Goal: Task Accomplishment & Management: Complete application form

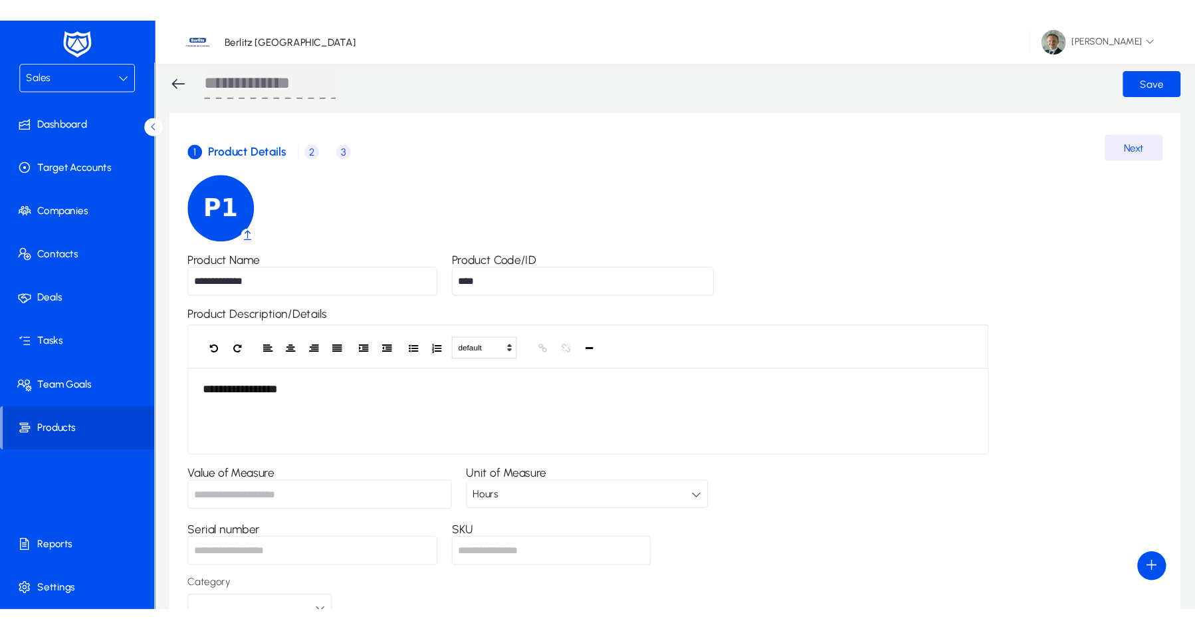
scroll to position [3, 0]
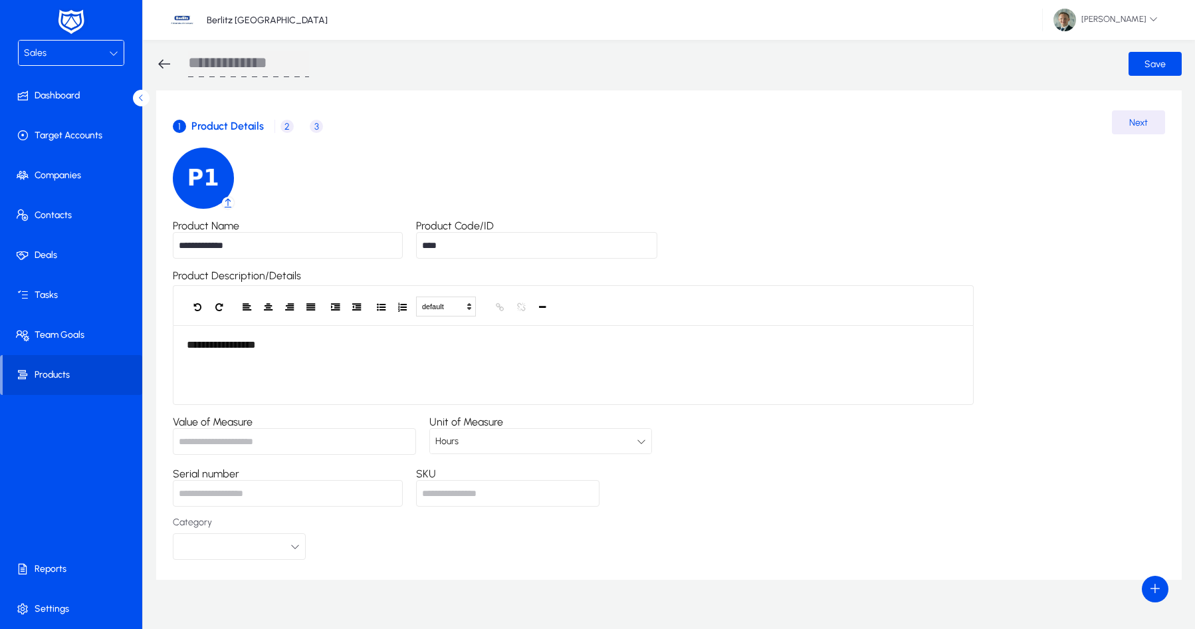
click at [946, 197] on div "**********" at bounding box center [669, 354] width 992 height 412
click at [282, 124] on span "2" at bounding box center [286, 126] width 13 height 13
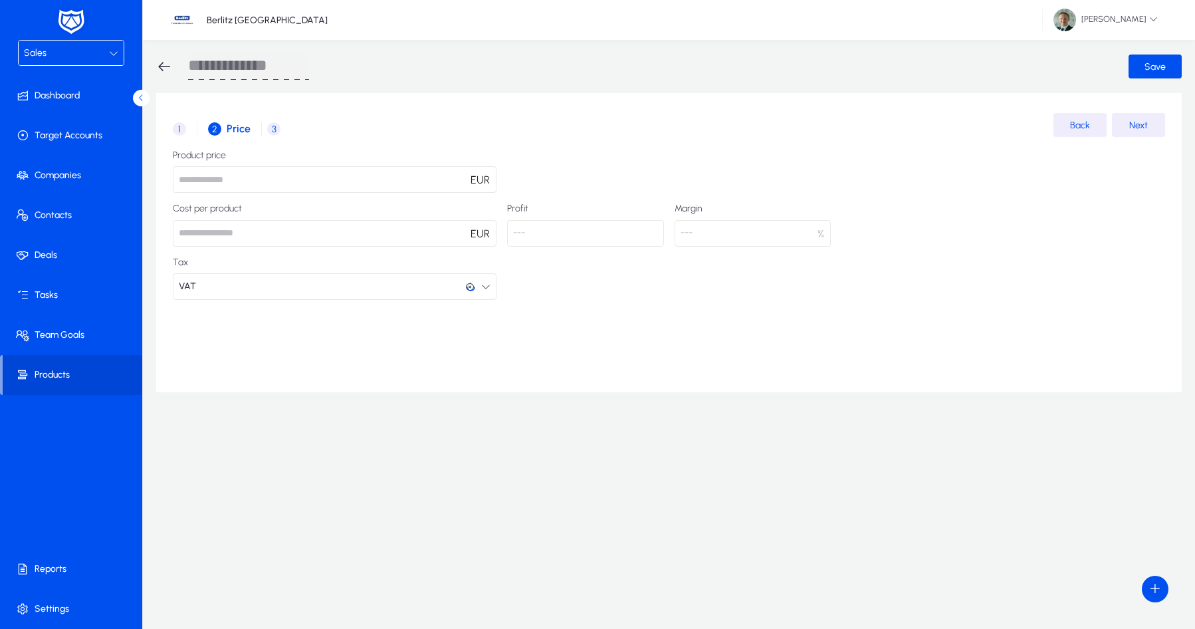
scroll to position [0, 0]
click at [86, 49] on div "Sales" at bounding box center [66, 53] width 85 height 17
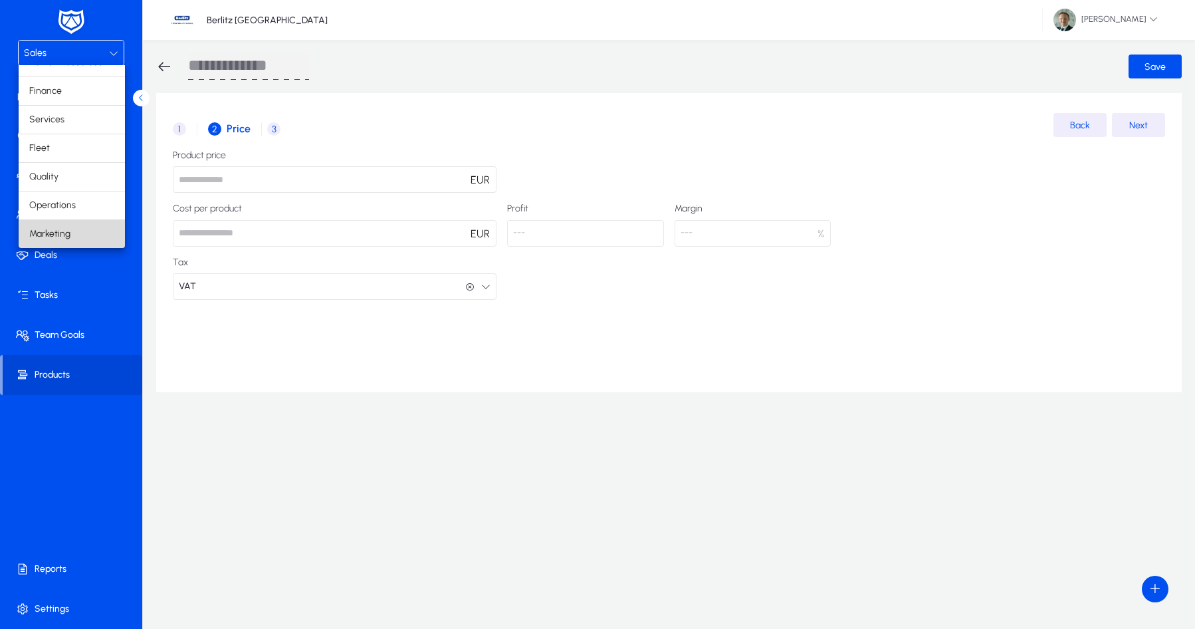
click at [49, 229] on span "Marketing" at bounding box center [49, 234] width 41 height 16
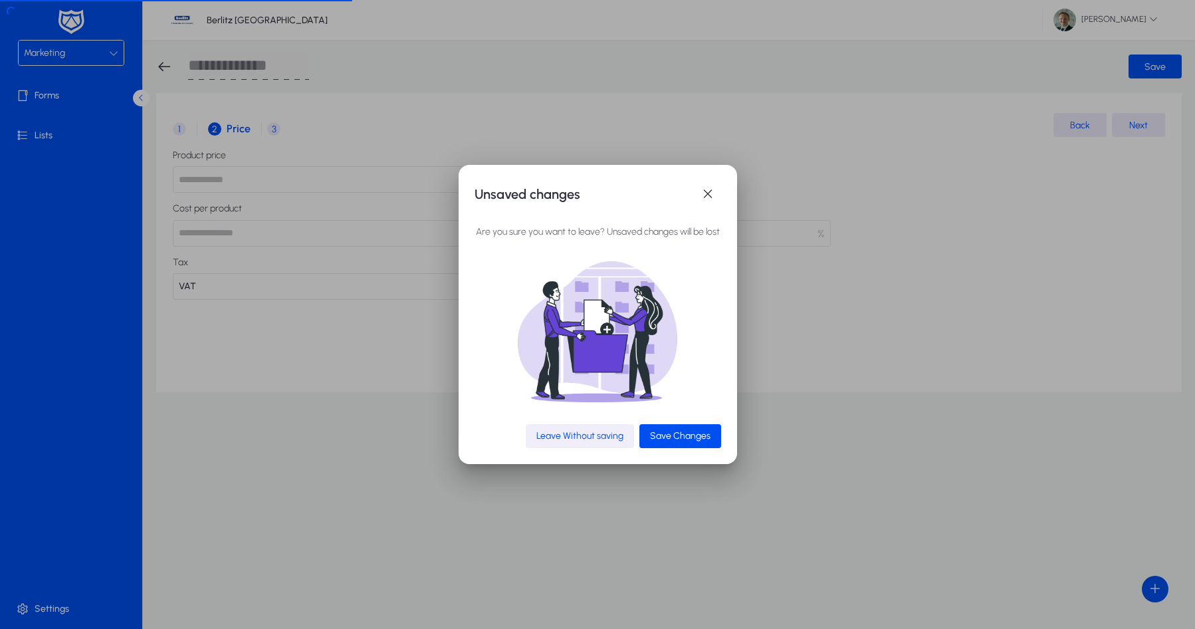
click at [601, 437] on span "Leave Without saving" at bounding box center [579, 435] width 87 height 11
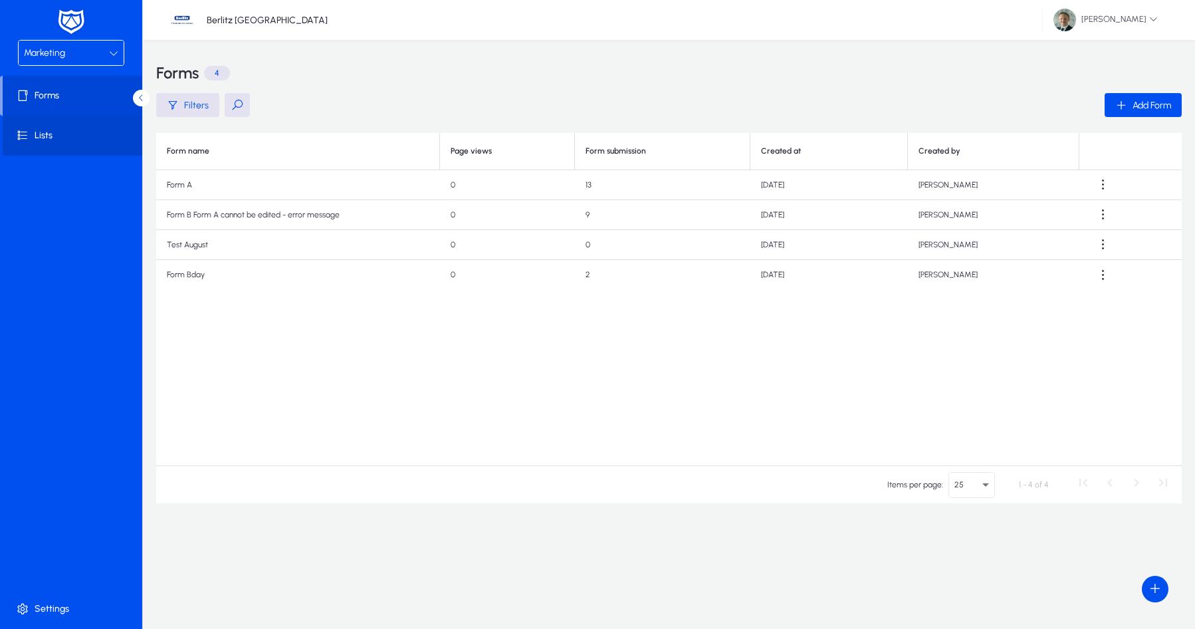
click at [94, 132] on span at bounding box center [74, 136] width 142 height 32
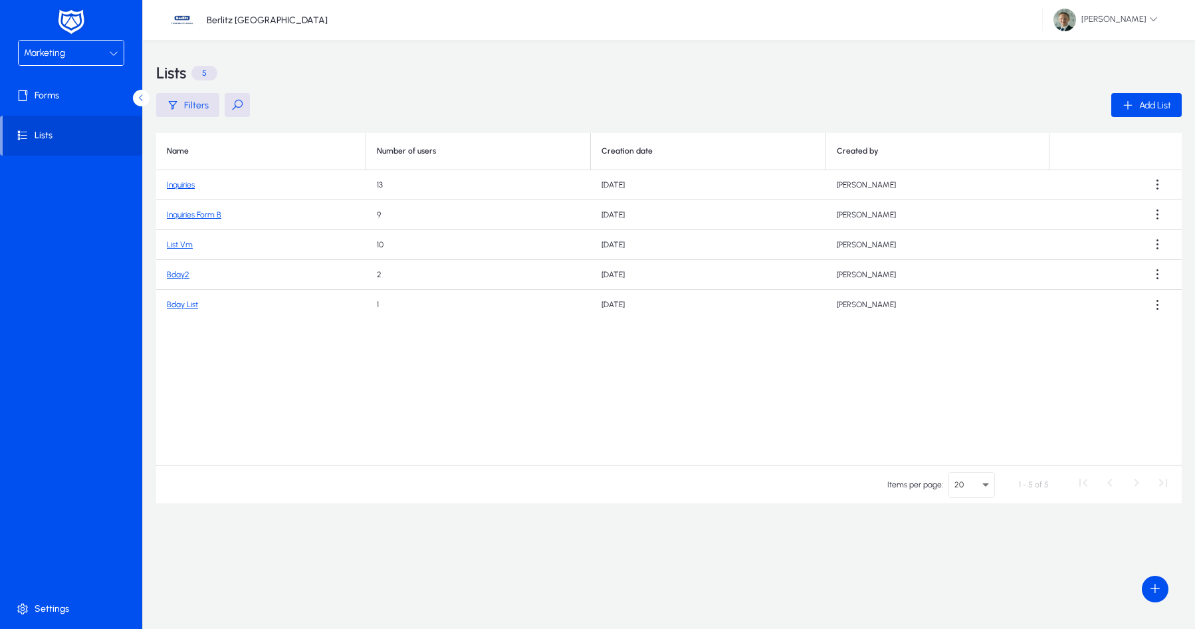
click at [235, 106] on button at bounding box center [237, 105] width 25 height 24
click at [291, 106] on input "text" at bounding box center [324, 104] width 199 height 25
click at [207, 106] on span "button" at bounding box center [187, 105] width 63 height 32
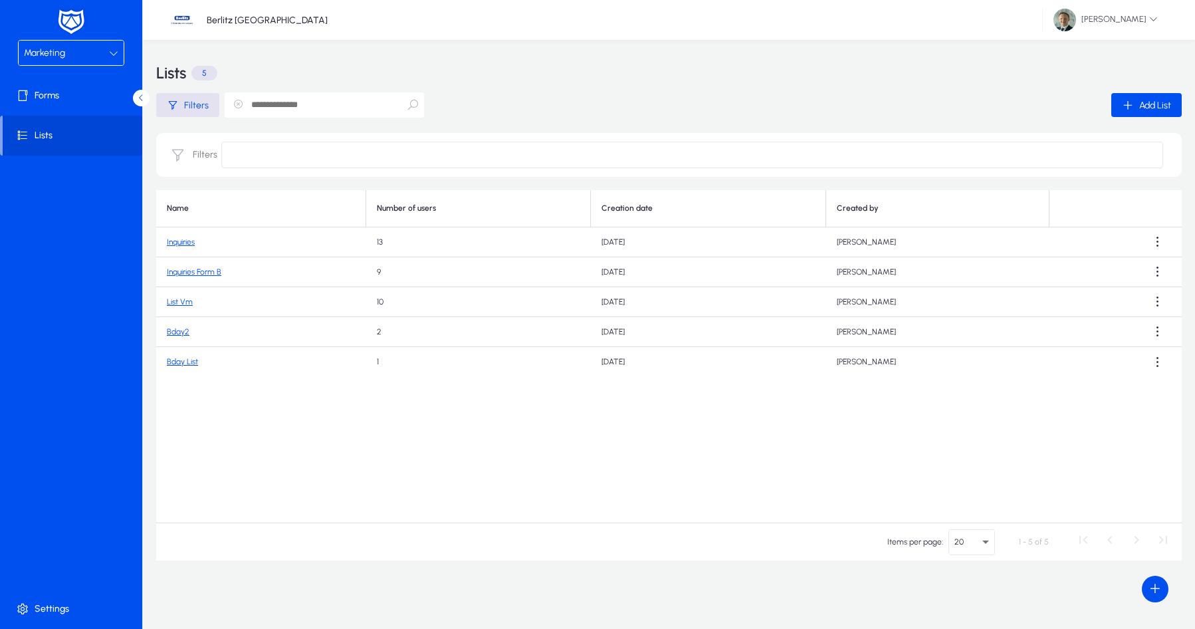
click at [194, 360] on link "Bday List" at bounding box center [182, 361] width 31 height 9
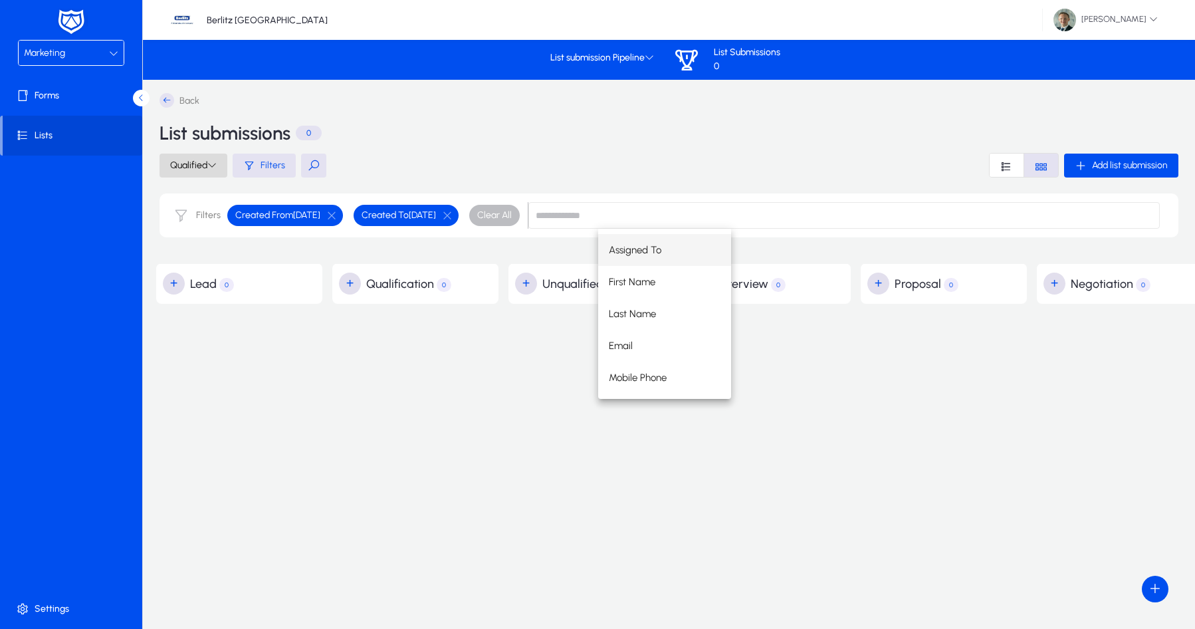
click at [200, 167] on span "Qualified" at bounding box center [193, 165] width 47 height 11
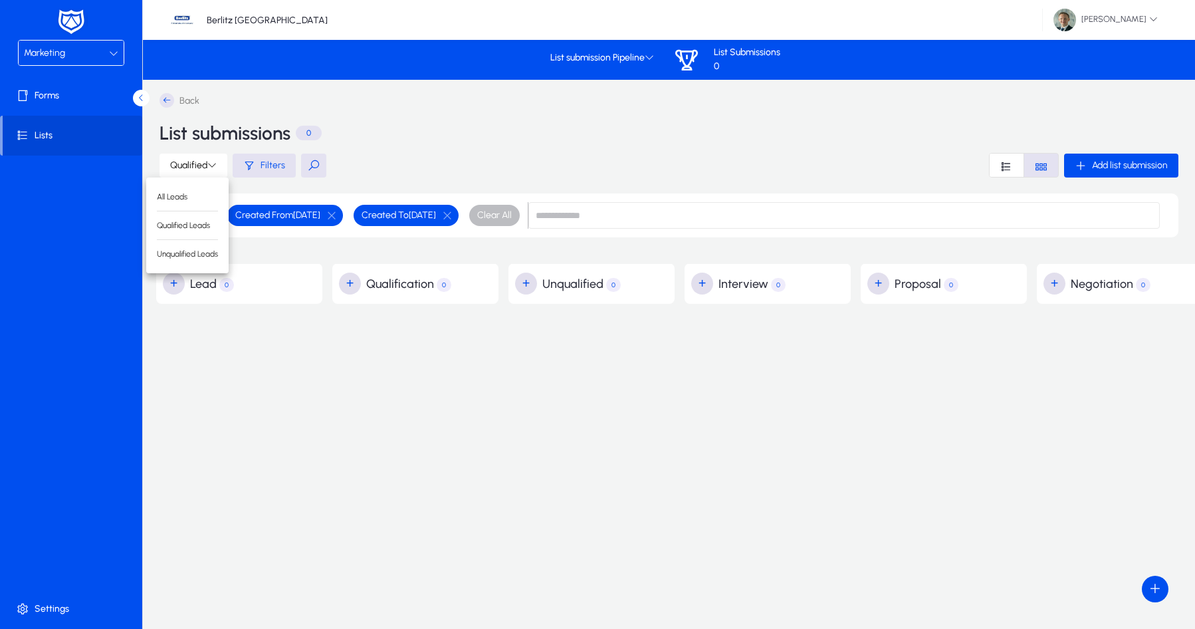
click at [273, 165] on div at bounding box center [597, 314] width 1195 height 629
click at [272, 165] on span "Filters" at bounding box center [273, 165] width 25 height 11
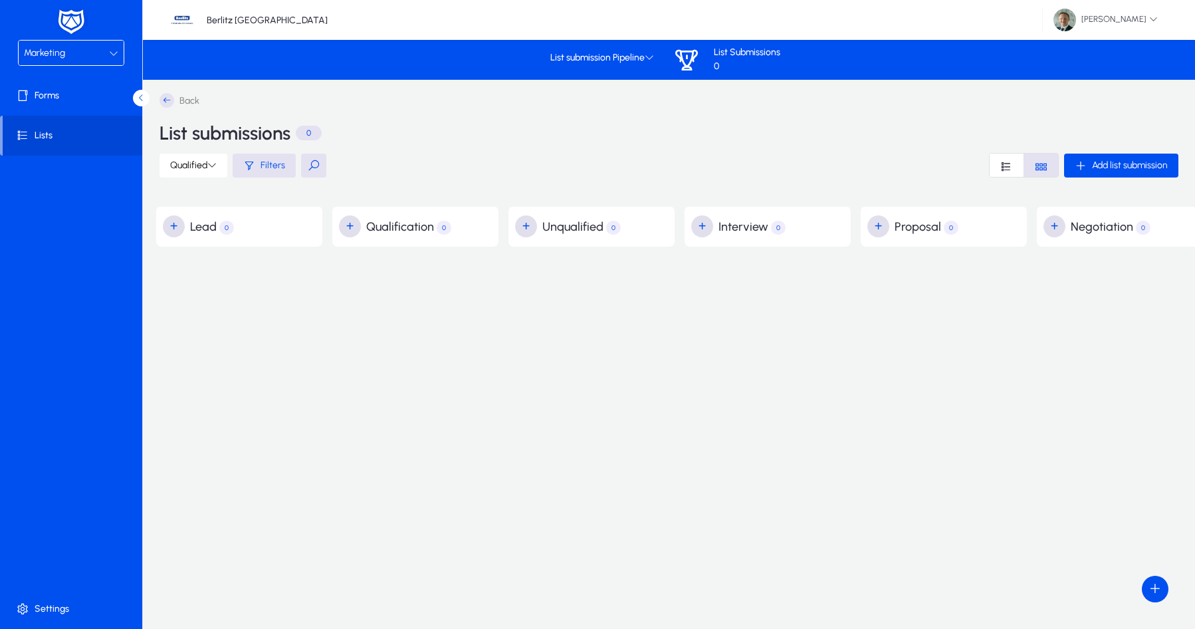
click at [68, 48] on div "Marketing" at bounding box center [66, 53] width 85 height 17
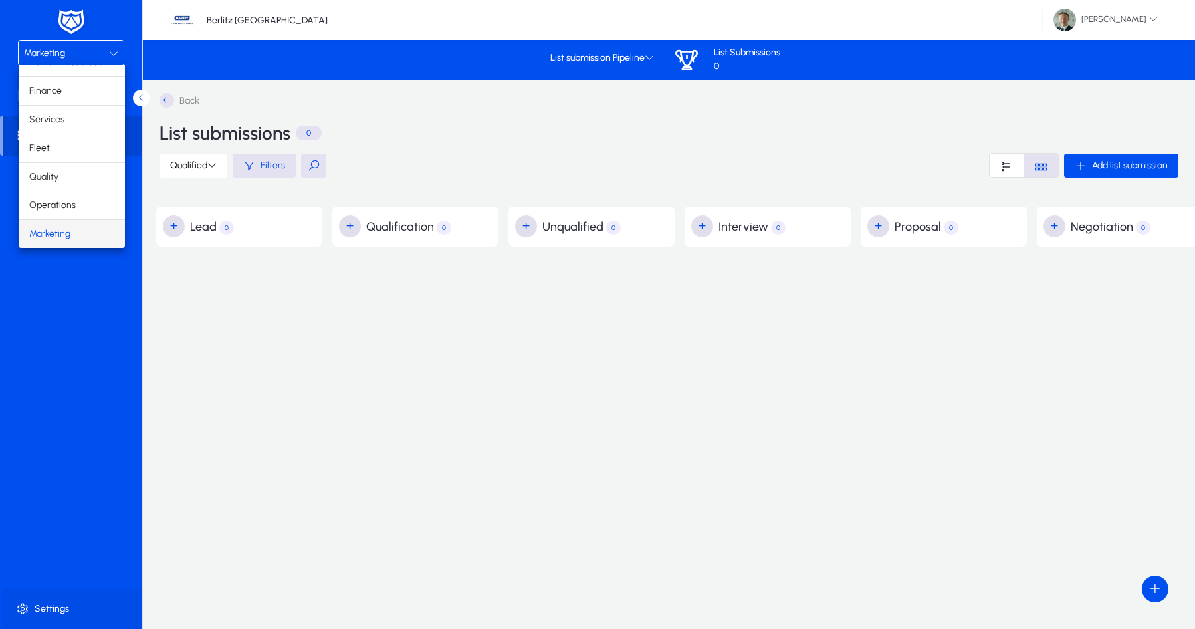
click at [45, 541] on div at bounding box center [597, 314] width 1195 height 629
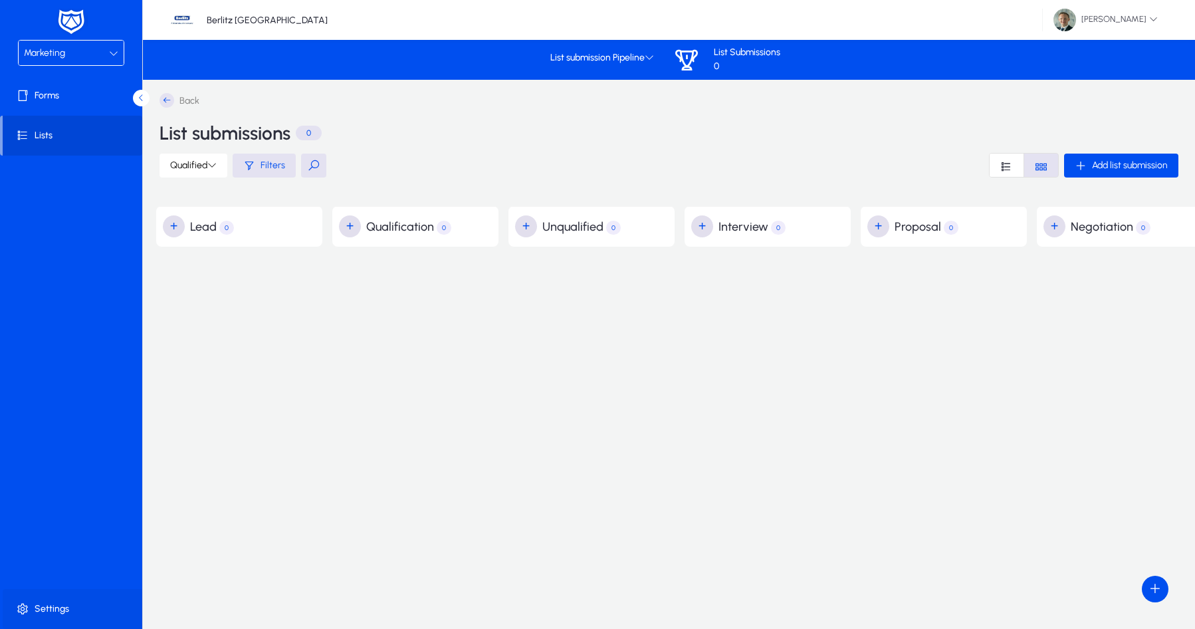
click at [41, 541] on span at bounding box center [74, 609] width 142 height 32
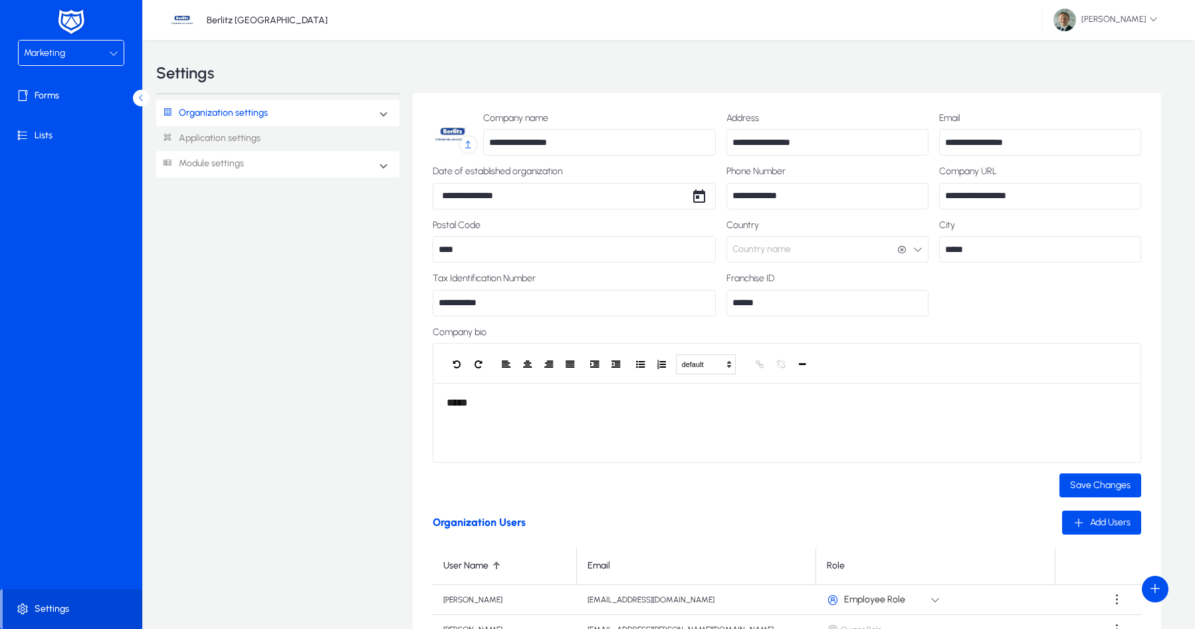
click at [219, 157] on link "Module settings" at bounding box center [200, 164] width 88 height 25
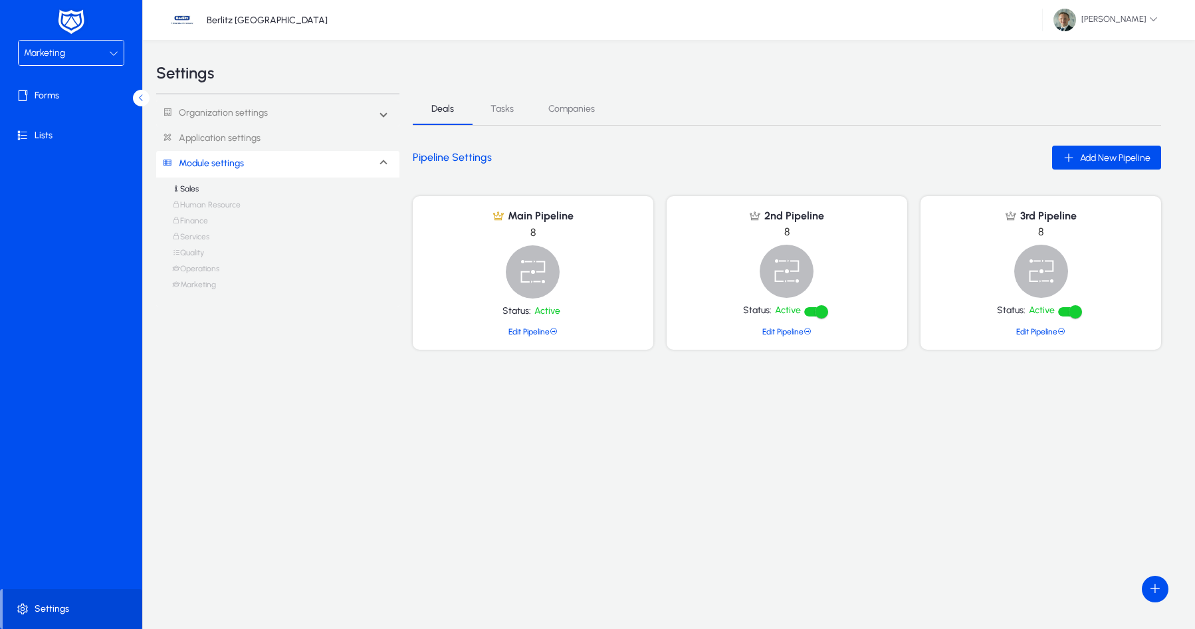
click at [194, 280] on link "Marketing" at bounding box center [194, 288] width 44 height 16
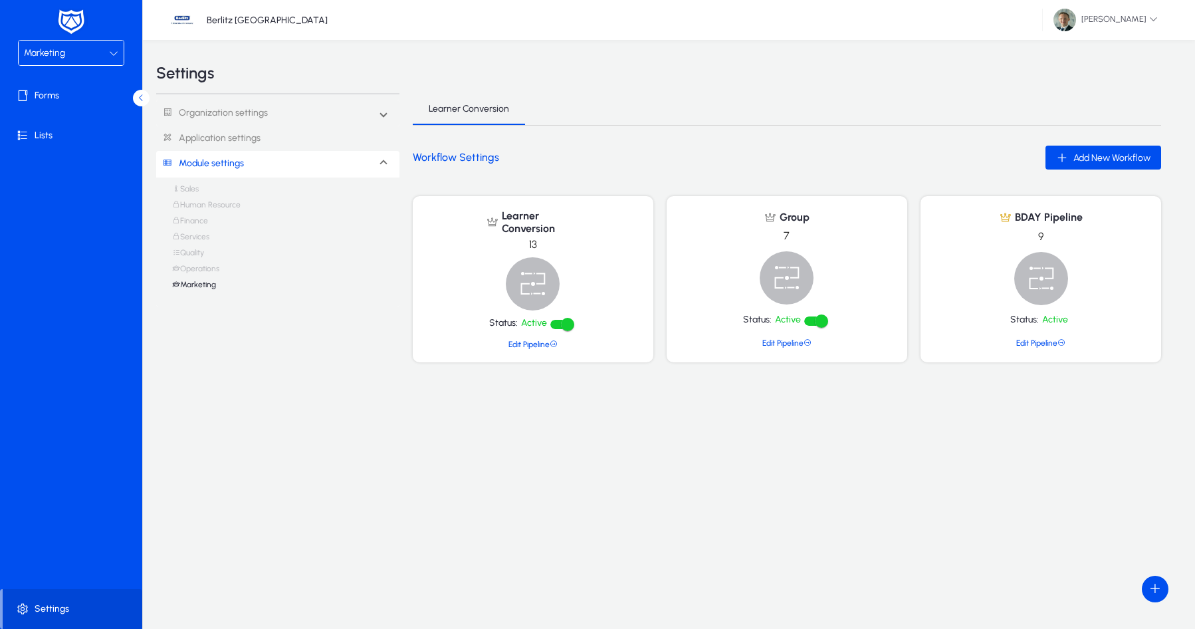
click at [57, 50] on span "Marketing" at bounding box center [44, 52] width 41 height 11
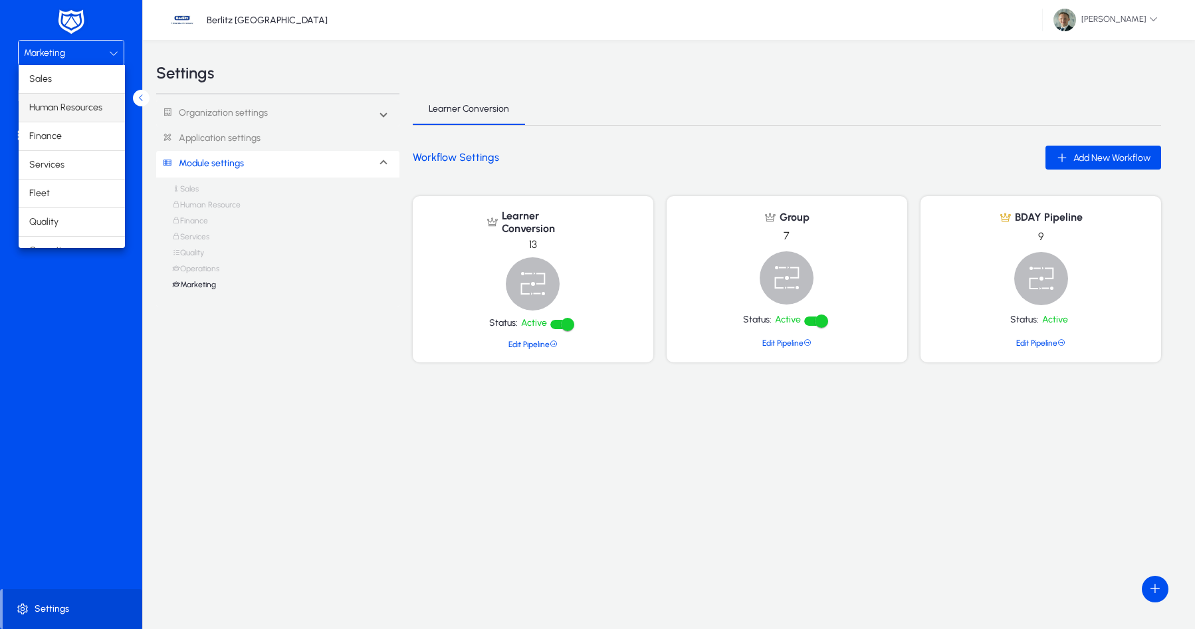
scroll to position [45, 0]
click at [38, 229] on span "Marketing" at bounding box center [49, 234] width 41 height 16
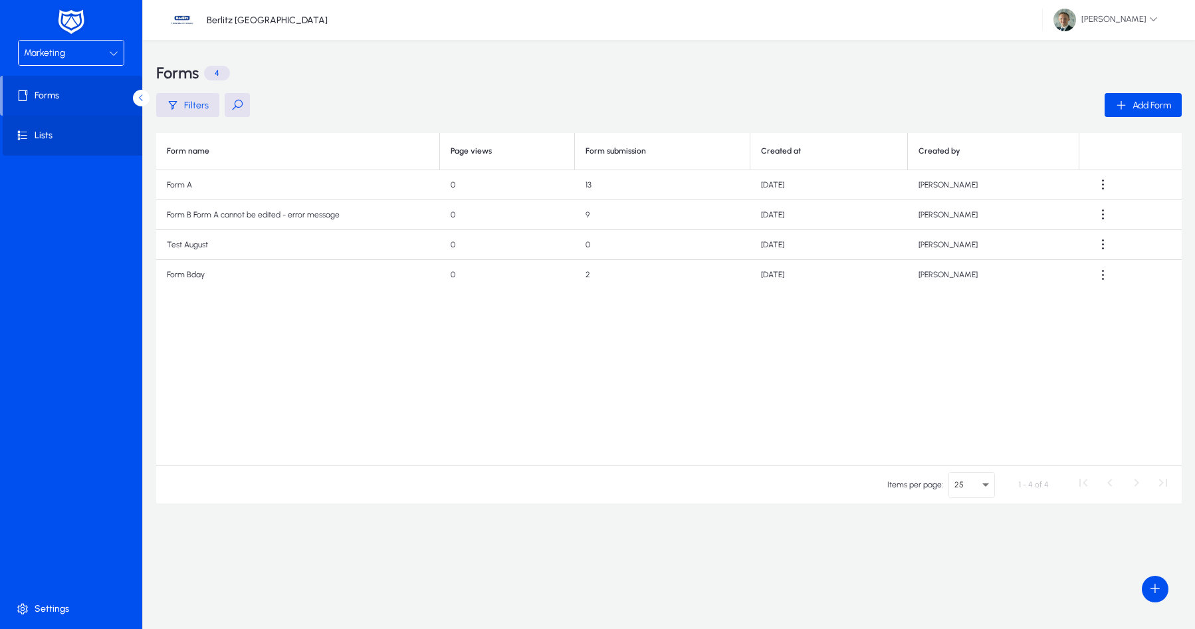
click at [49, 132] on span at bounding box center [74, 136] width 142 height 32
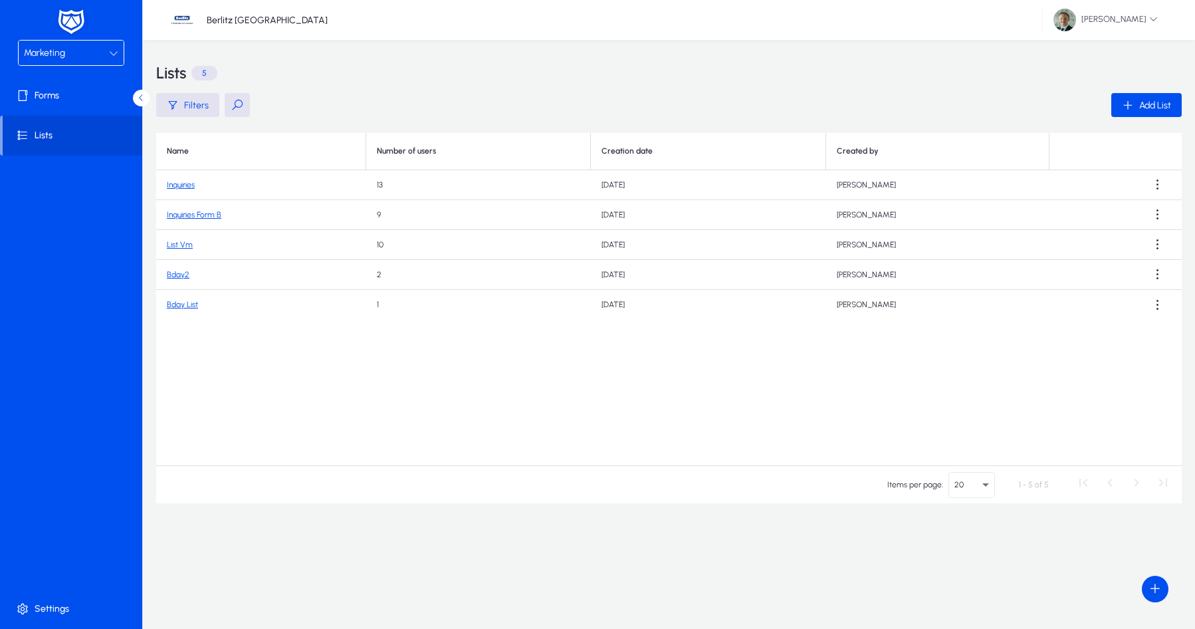
click at [189, 187] on link "Inquiries" at bounding box center [181, 184] width 28 height 9
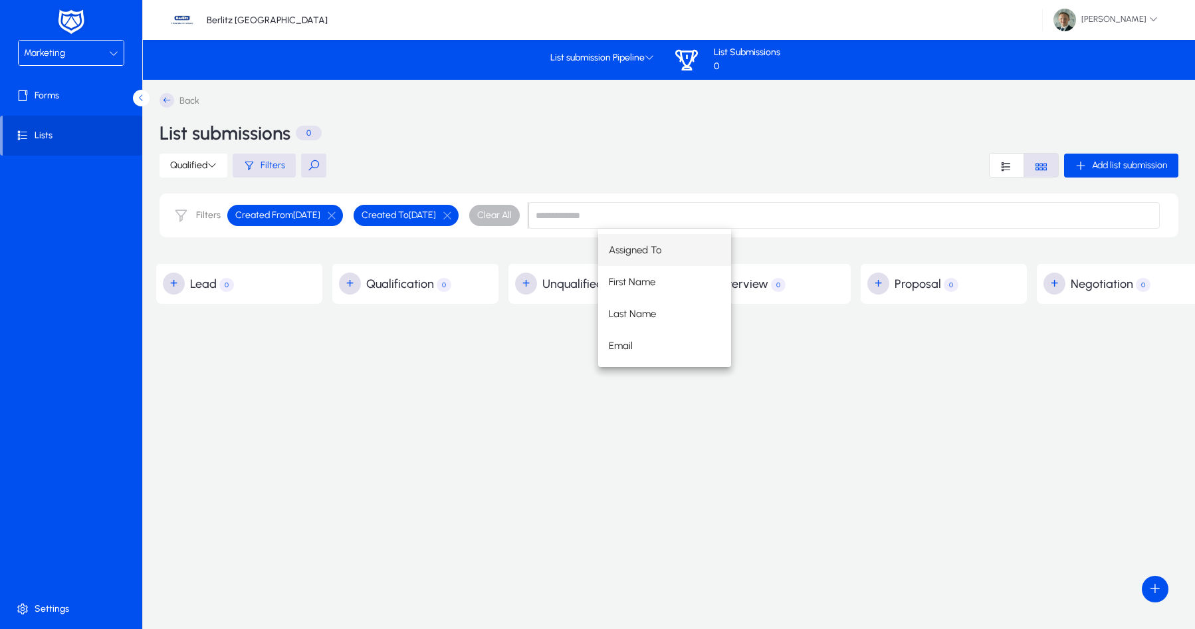
drag, startPoint x: 500, startPoint y: 164, endPoint x: 336, endPoint y: 151, distance: 164.7
click at [499, 164] on div "Qualified Filters Add list submission" at bounding box center [669, 165] width 1019 height 25
click at [649, 61] on icon at bounding box center [649, 57] width 9 height 9
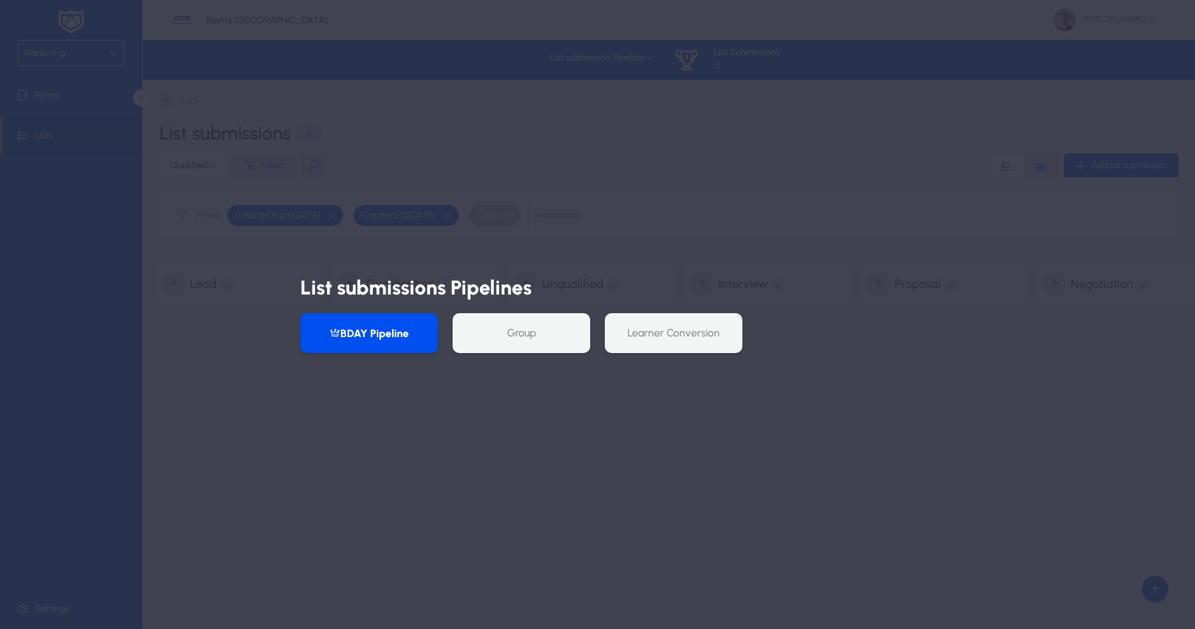
click at [648, 107] on div at bounding box center [597, 314] width 1195 height 629
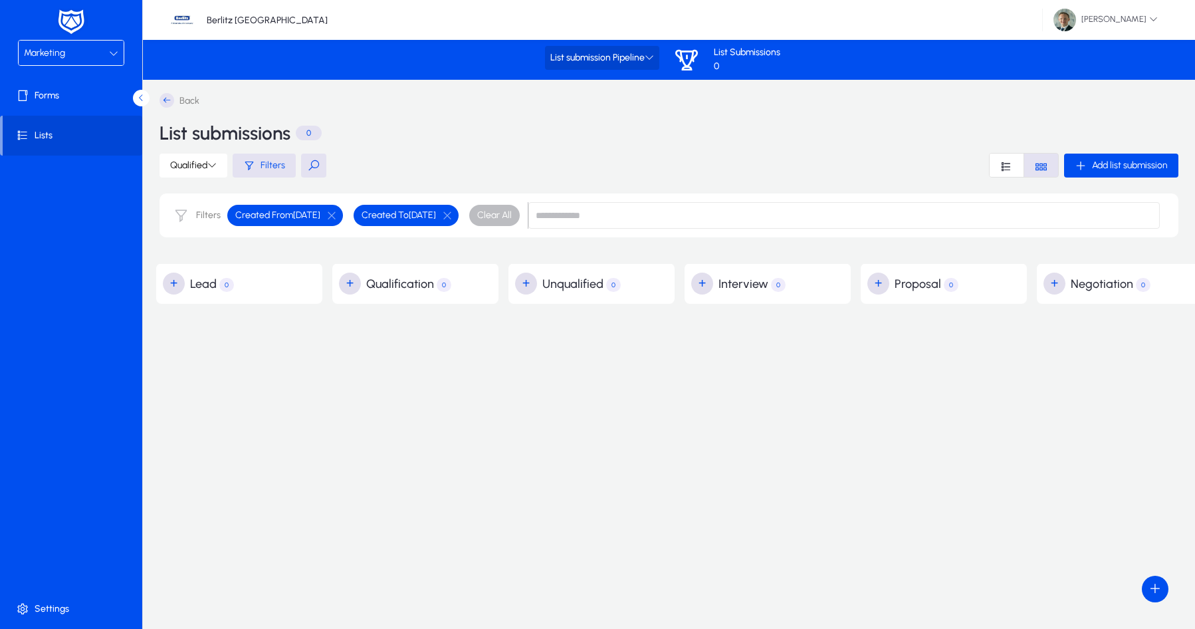
click at [635, 53] on span "List submission Pipeline" at bounding box center [602, 58] width 104 height 11
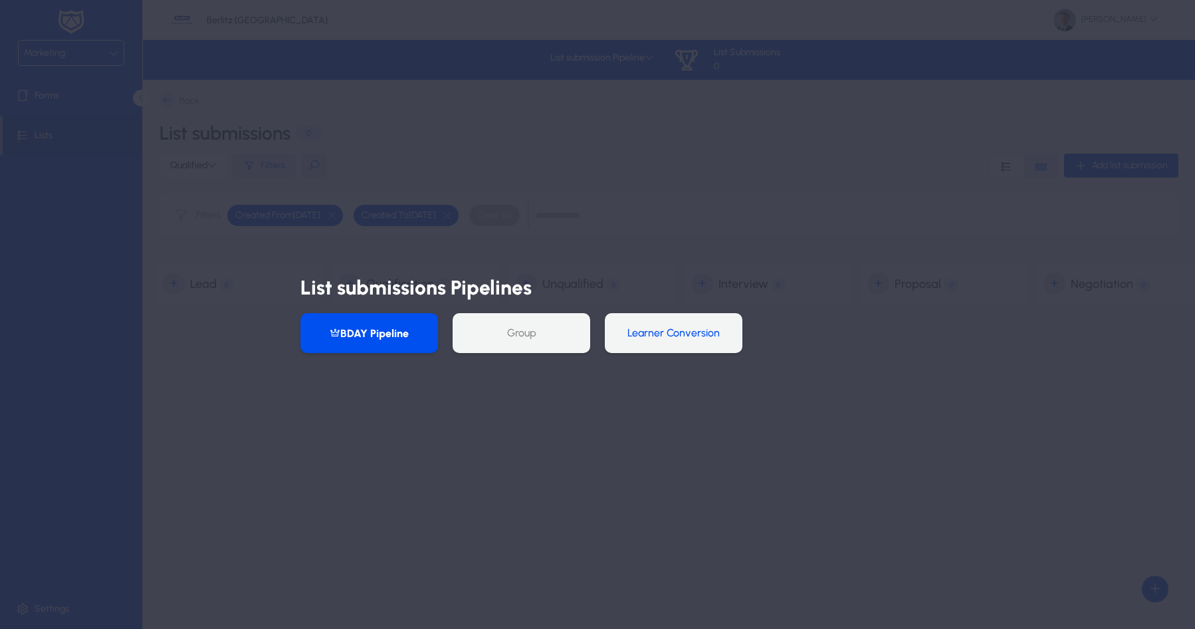
click at [639, 331] on button "Learner Conversion" at bounding box center [674, 333] width 138 height 40
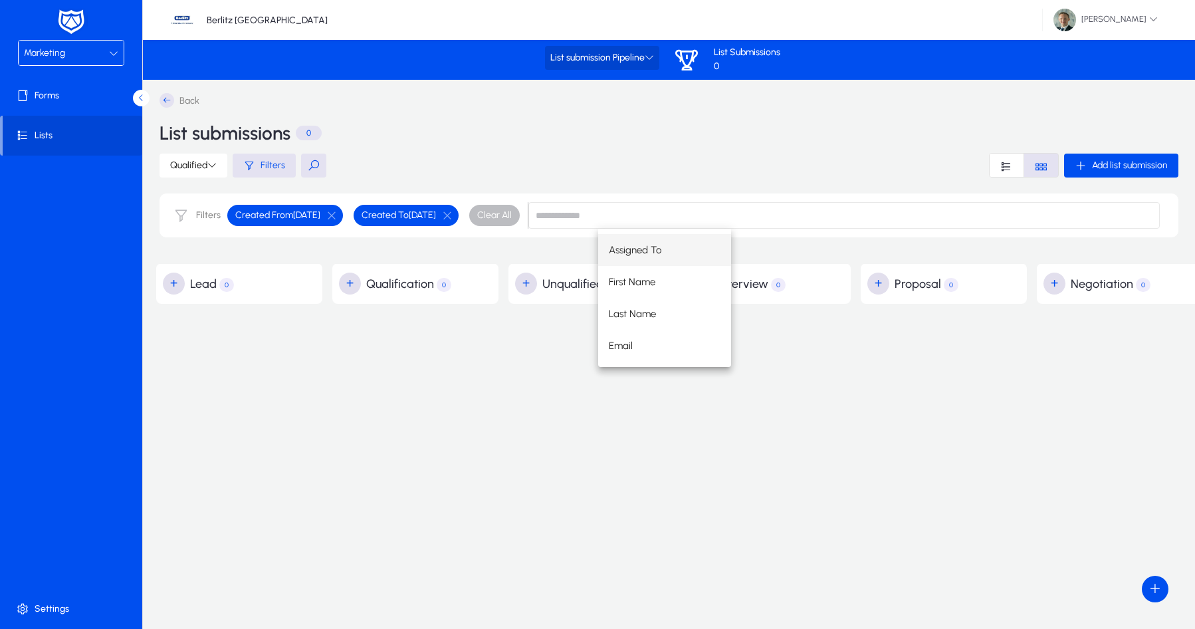
click at [584, 59] on span "List submission Pipeline" at bounding box center [602, 58] width 104 height 11
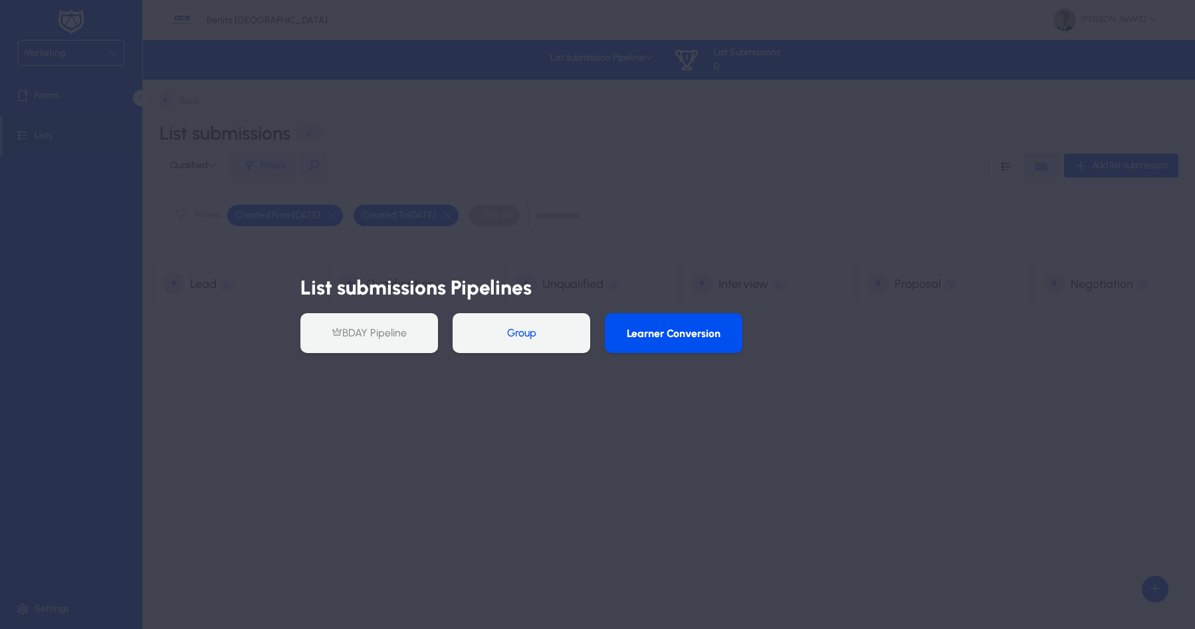
click at [519, 331] on button "Group" at bounding box center [522, 333] width 138 height 40
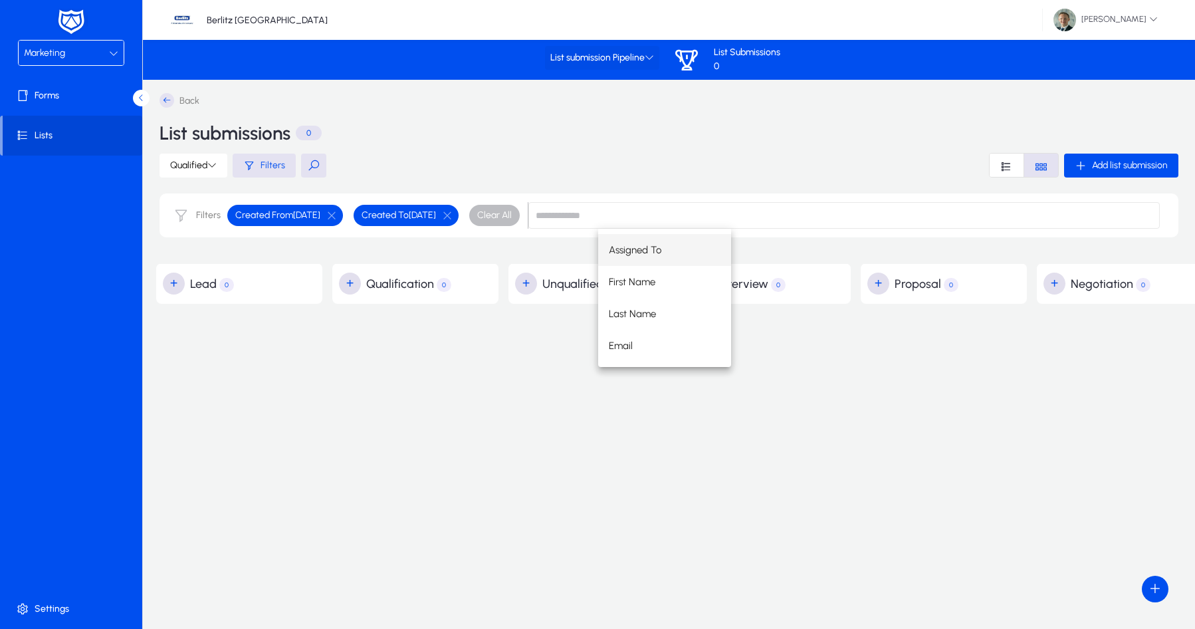
click at [616, 55] on span "List submission Pipeline" at bounding box center [602, 58] width 104 height 11
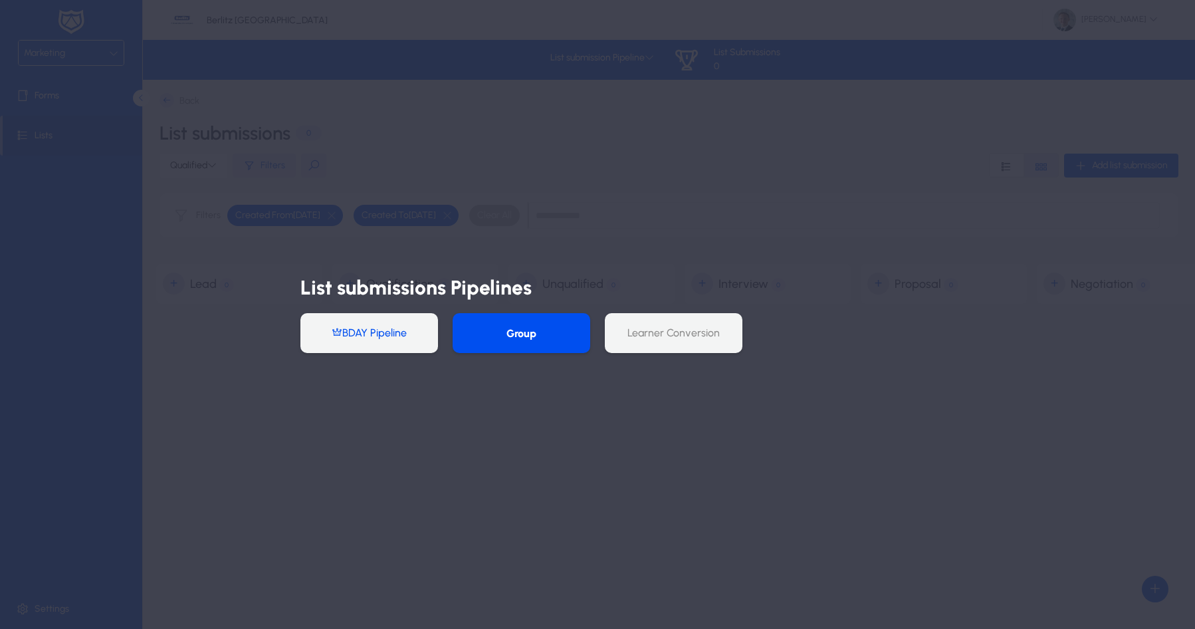
click at [397, 338] on button "BDAY Pipeline" at bounding box center [369, 333] width 138 height 40
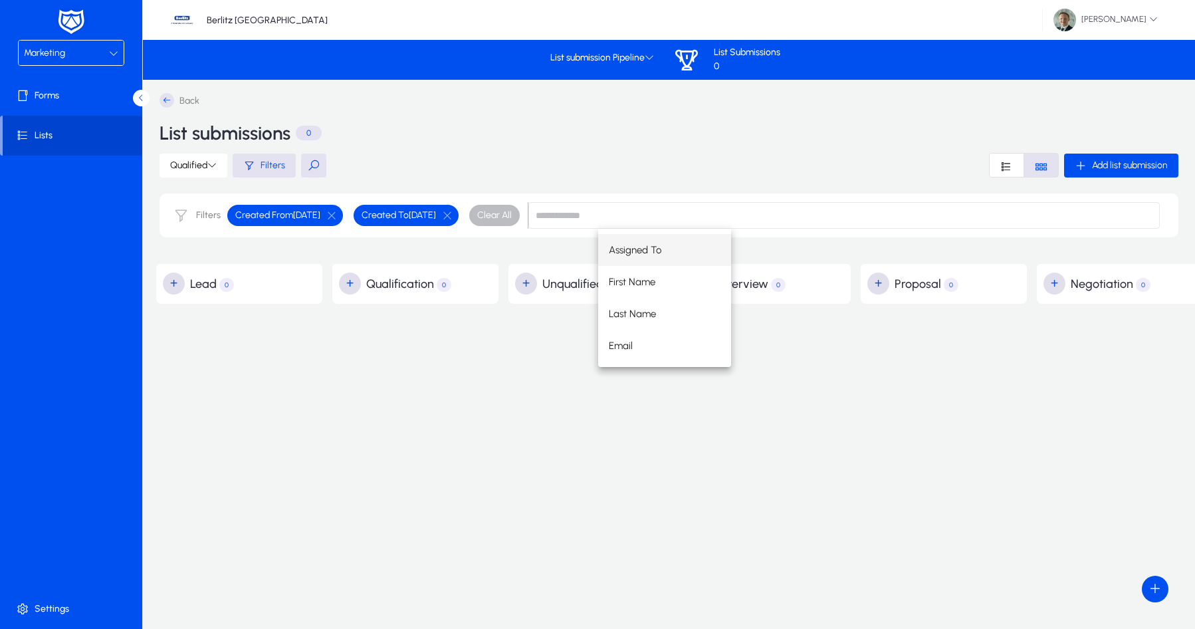
click at [38, 142] on span at bounding box center [73, 136] width 140 height 32
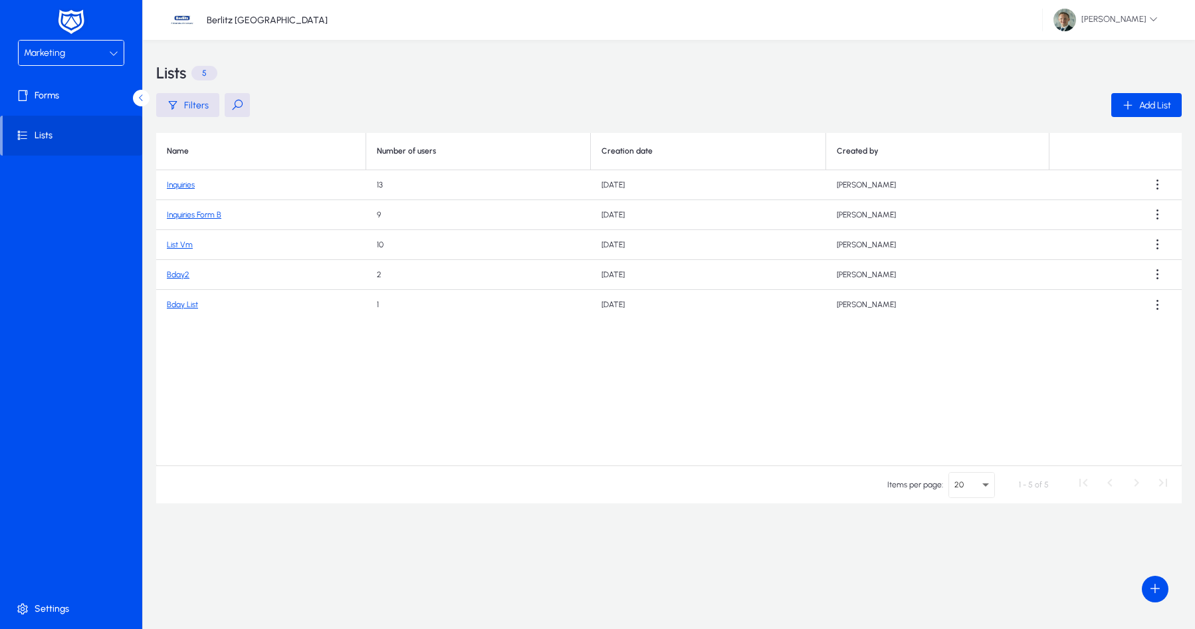
click at [179, 184] on link "Inquiries" at bounding box center [181, 184] width 28 height 9
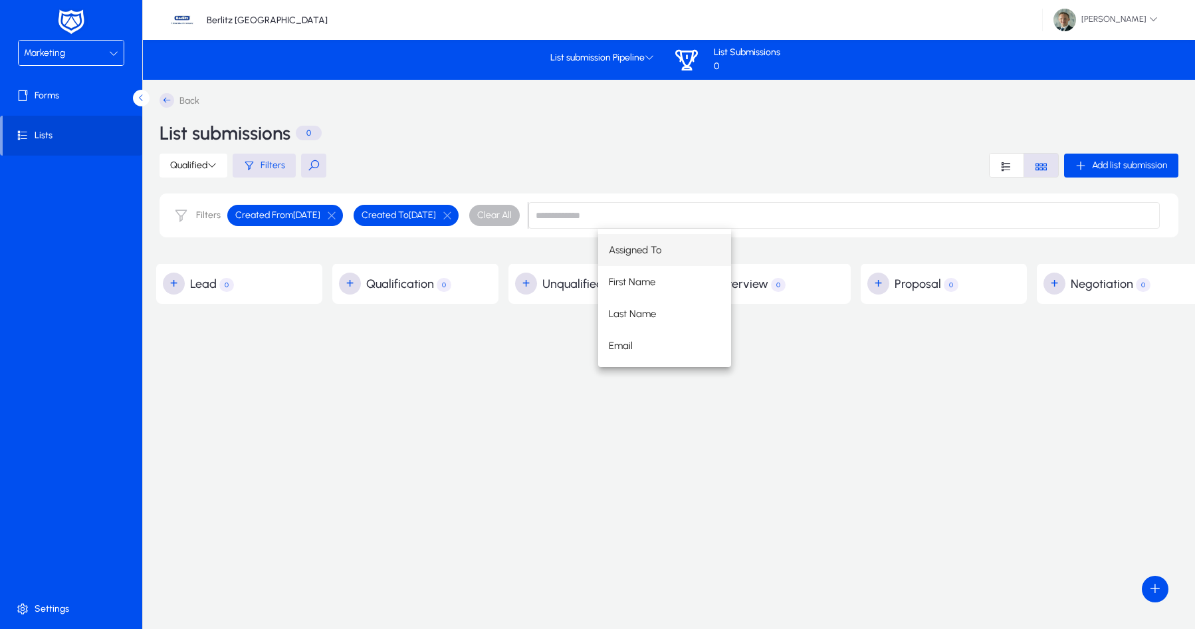
click at [883, 358] on div "Assigned To First Name Last Name Email" at bounding box center [879, 298] width 562 height 138
click at [877, 360] on div "Assigned To First Name Last Name Email" at bounding box center [879, 298] width 562 height 138
click at [471, 152] on div "Back List submissions 0" at bounding box center [669, 123] width 1019 height 60
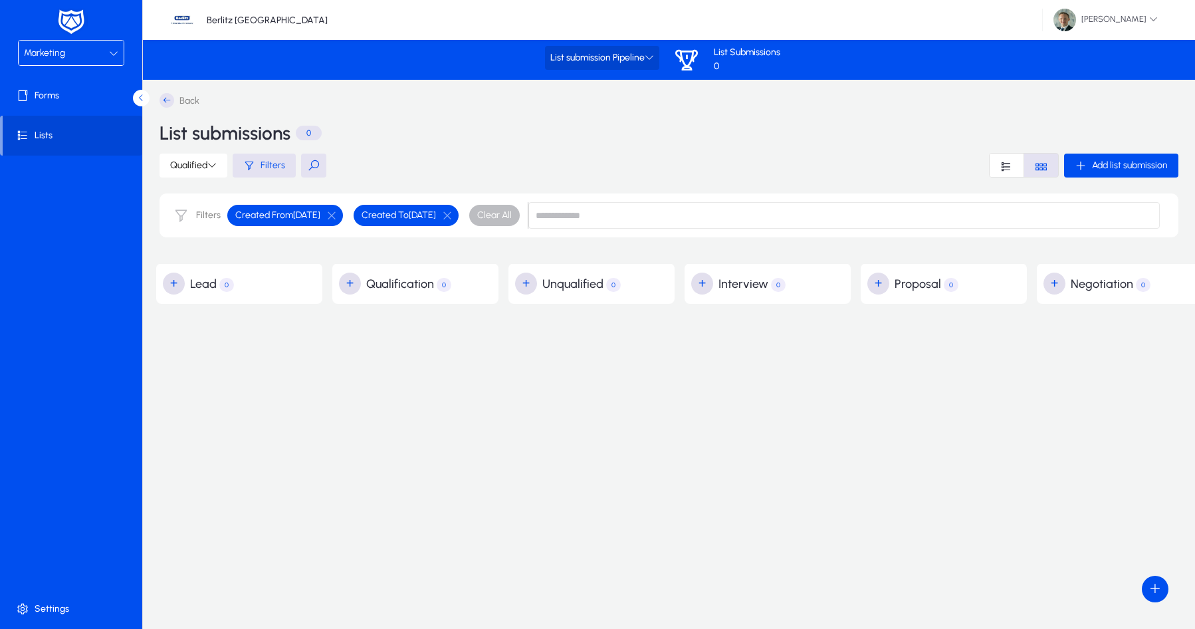
click at [596, 60] on span "List submission Pipeline" at bounding box center [602, 58] width 104 height 11
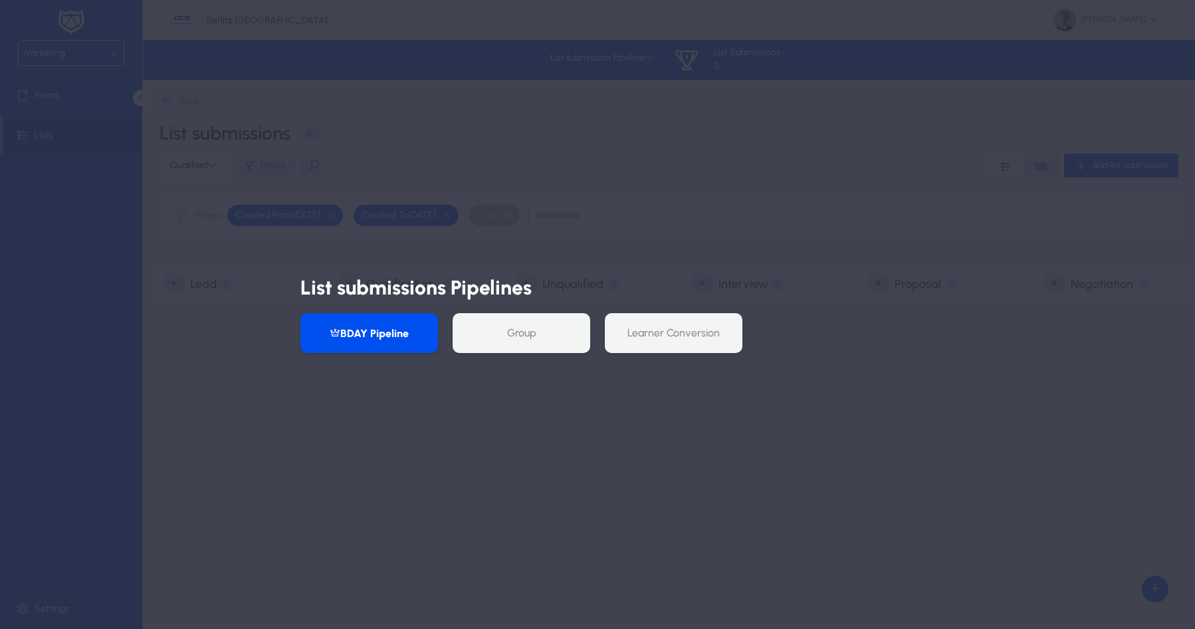
click at [365, 329] on button "BDAY Pipeline" at bounding box center [369, 333] width 138 height 40
click at [361, 334] on button "BDAY Pipeline" at bounding box center [369, 333] width 138 height 40
click at [709, 158] on div at bounding box center [597, 314] width 1195 height 629
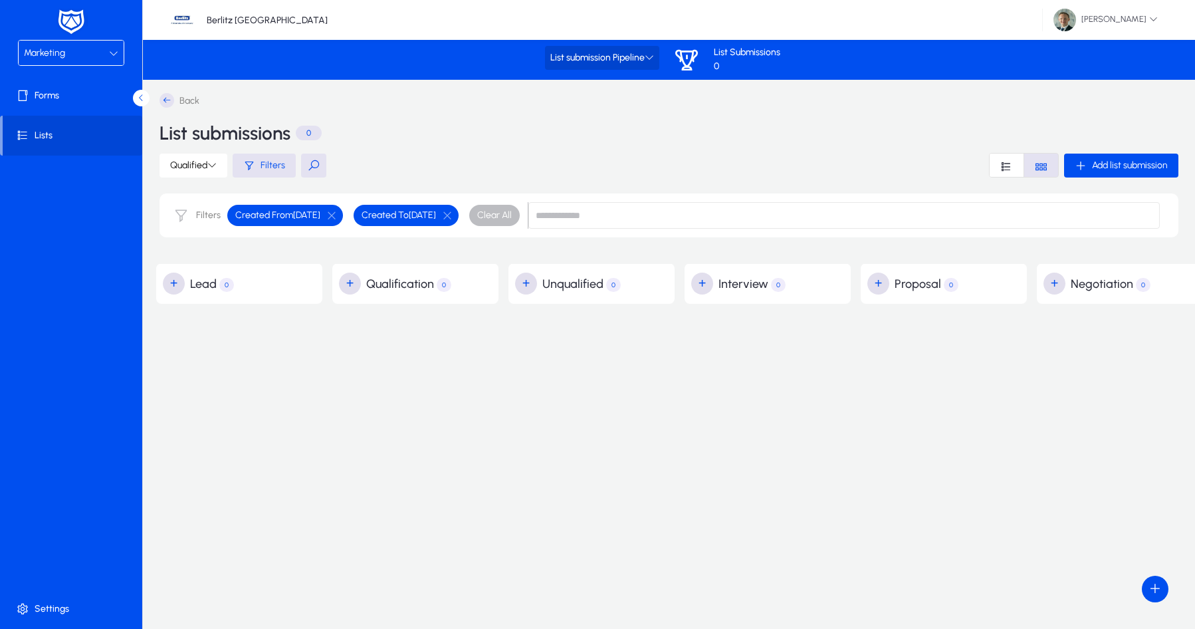
click at [635, 64] on span at bounding box center [602, 58] width 114 height 32
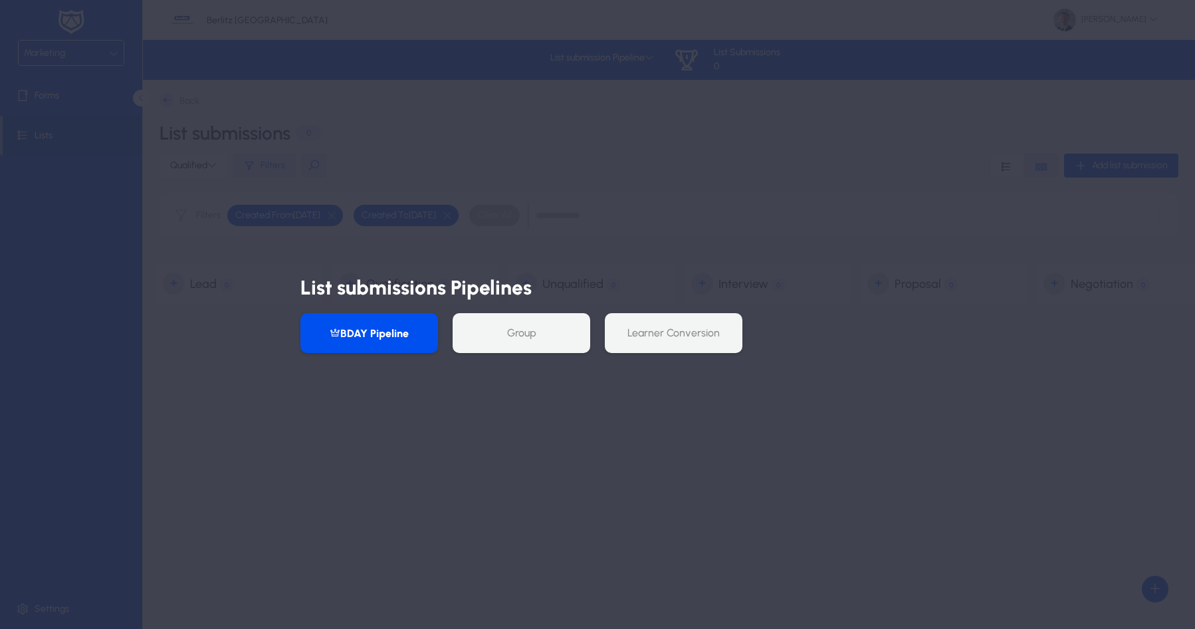
click at [718, 191] on div at bounding box center [597, 314] width 1195 height 629
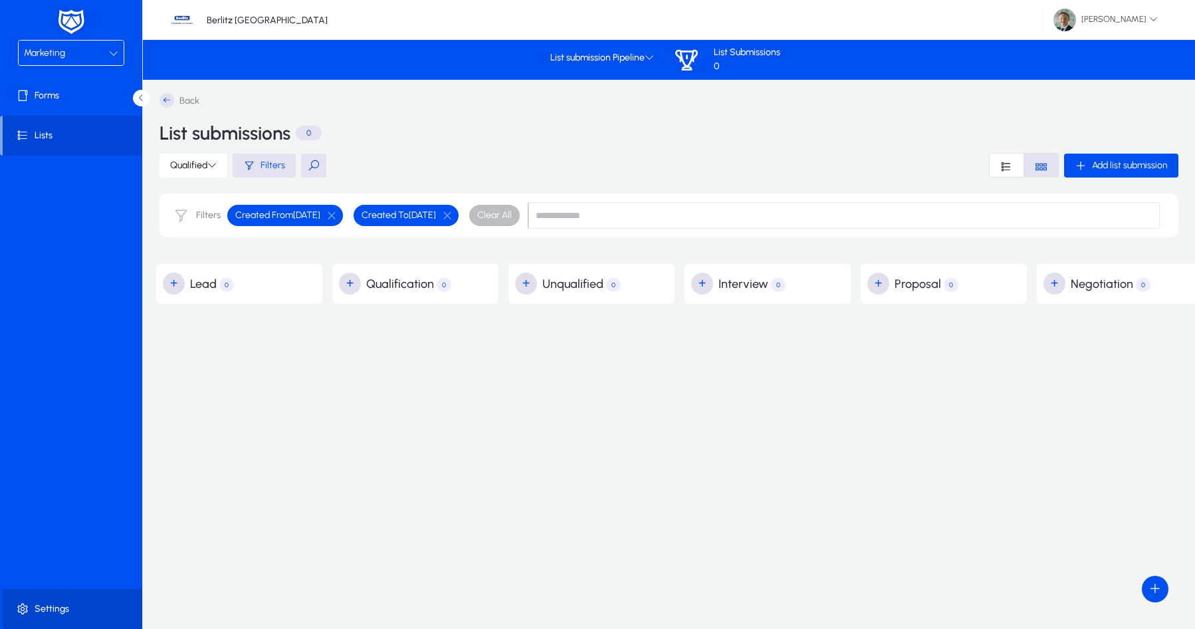
click at [33, 541] on span at bounding box center [74, 609] width 142 height 32
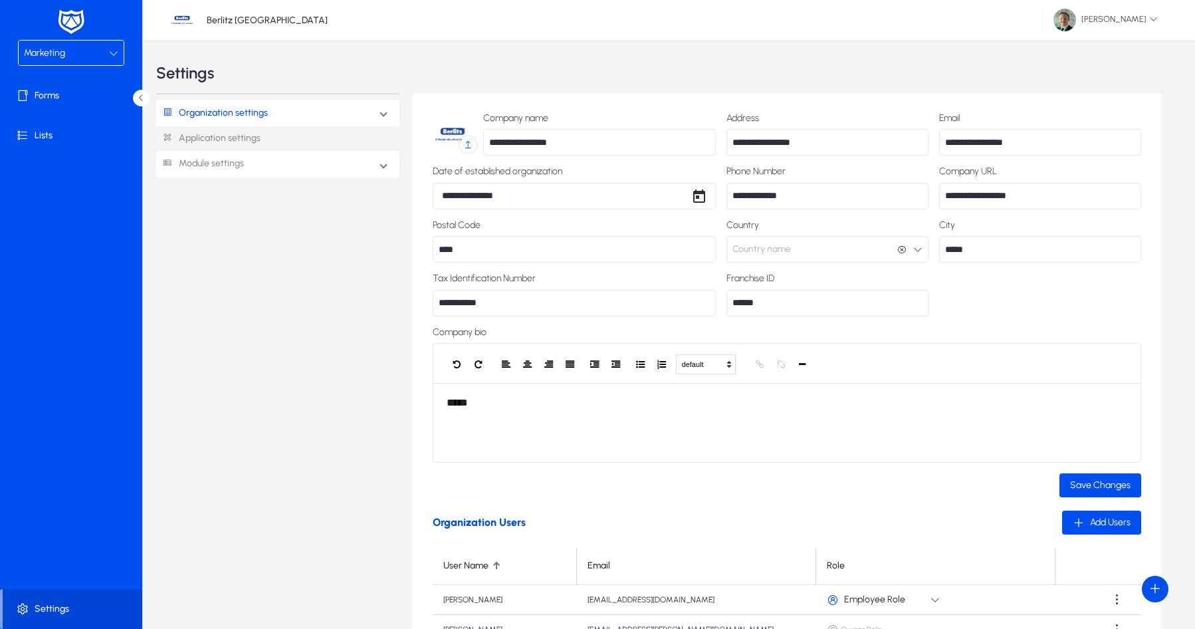
click at [248, 156] on span "Module settings" at bounding box center [205, 164] width 98 height 25
click at [193, 289] on link "Marketing" at bounding box center [194, 288] width 44 height 16
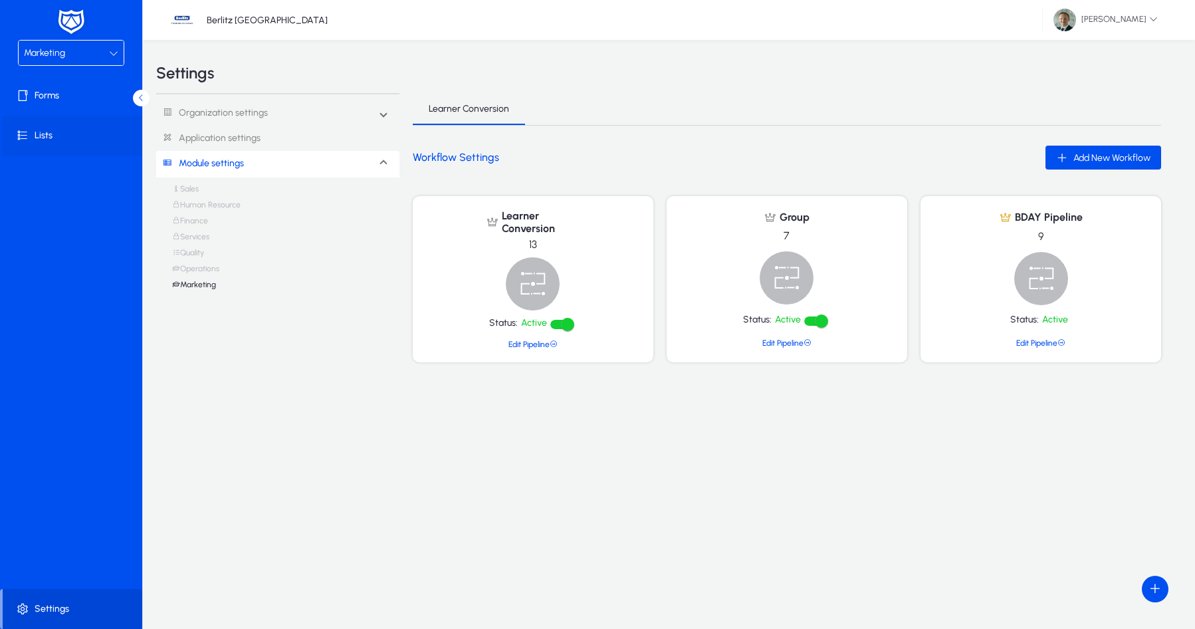
click at [56, 146] on span at bounding box center [74, 136] width 142 height 32
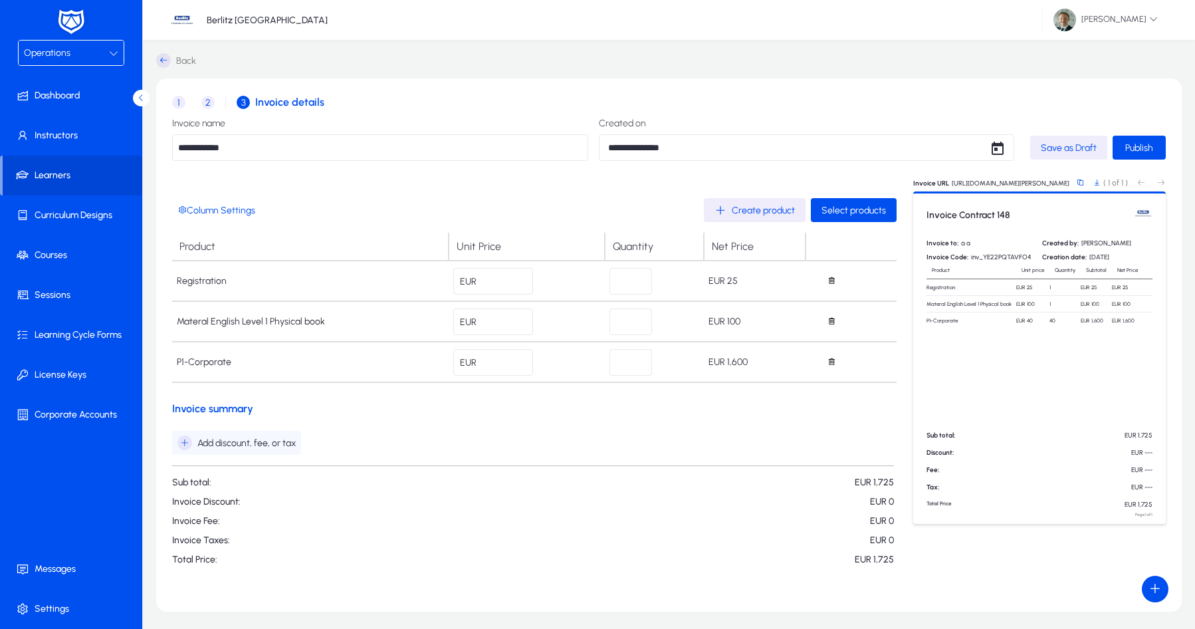
click at [237, 449] on span "Add discount, fee, or tax" at bounding box center [236, 442] width 118 height 15
click at [225, 540] on button "Add one-time tax" at bounding box center [222, 531] width 100 height 28
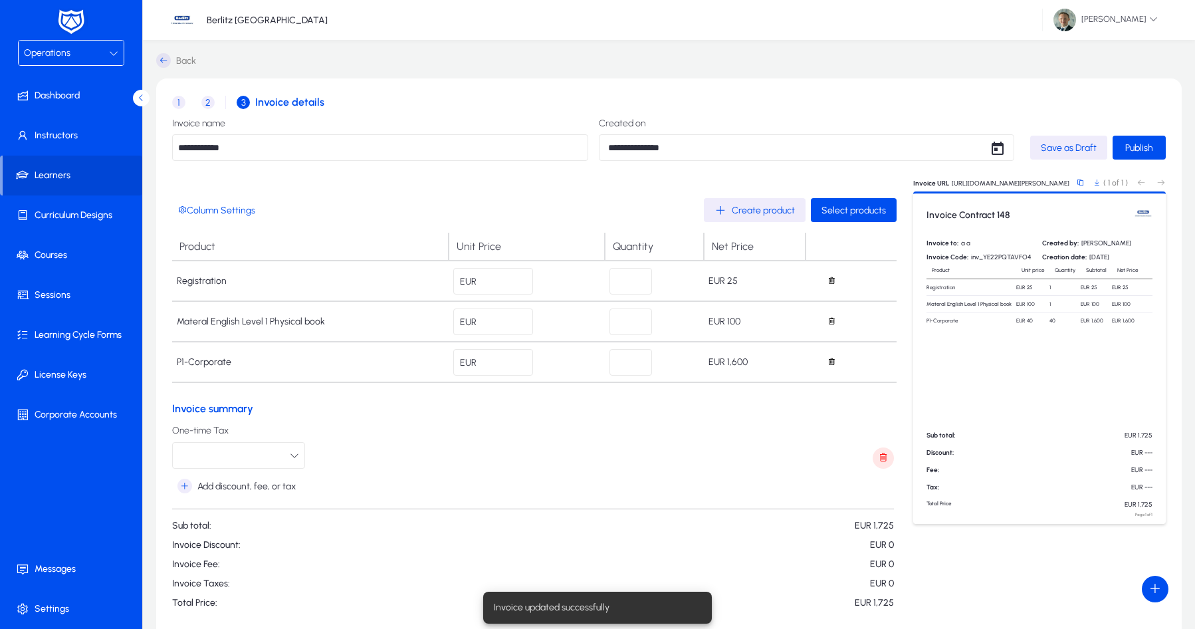
click at [288, 455] on button "button" at bounding box center [238, 455] width 133 height 27
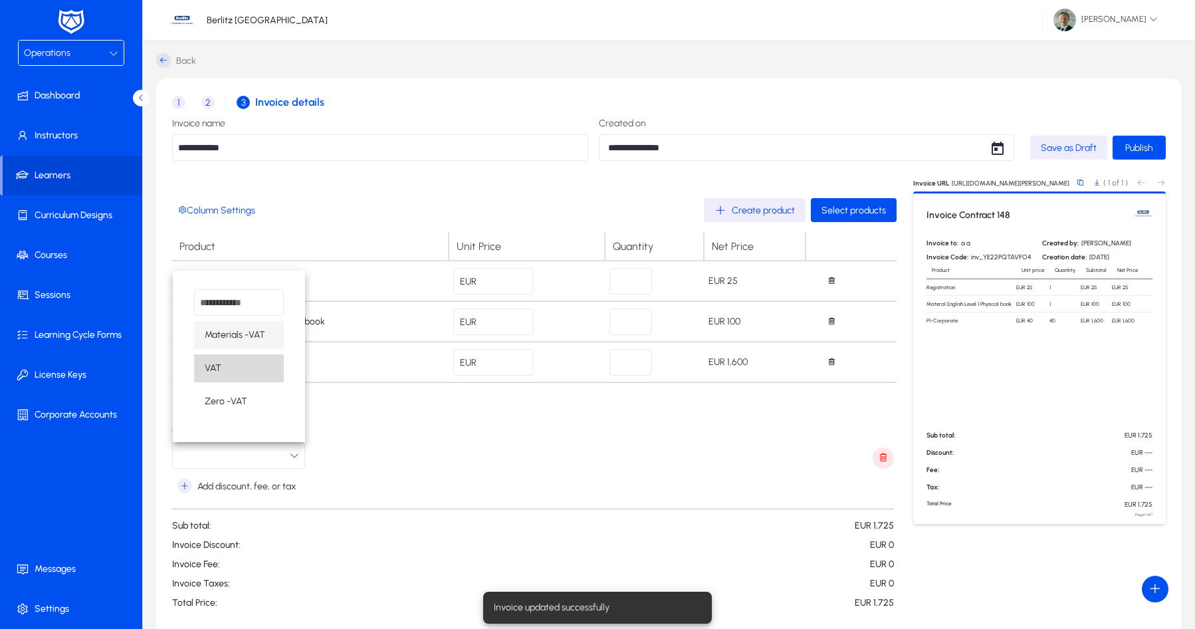
click at [251, 368] on mat-option "VAT" at bounding box center [239, 368] width 90 height 28
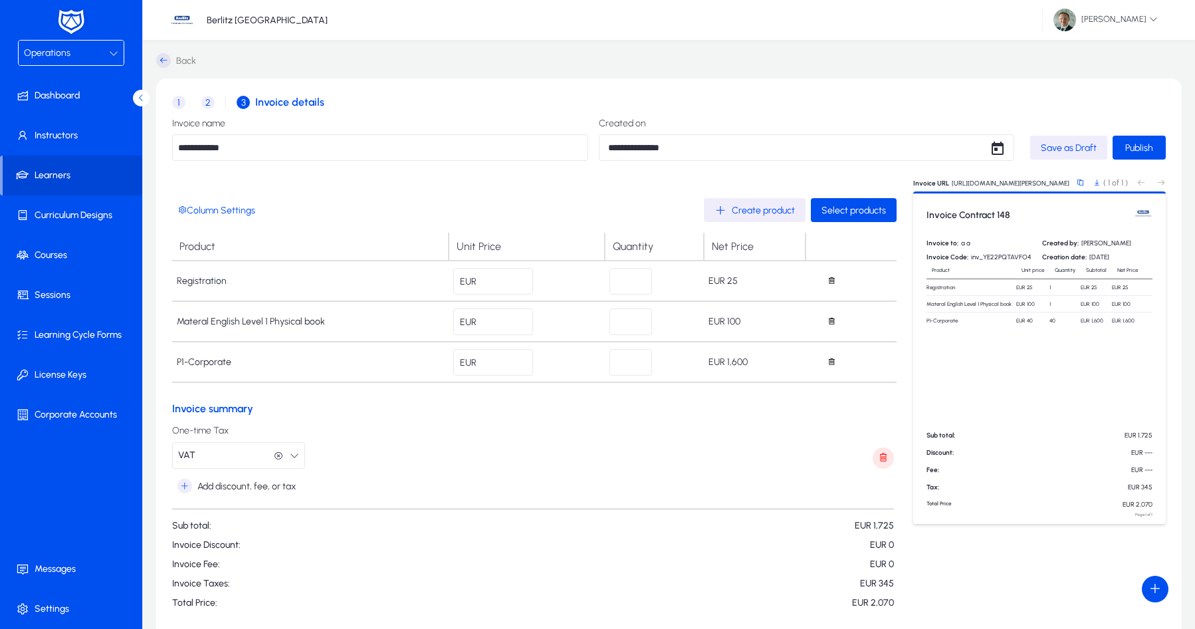
click at [764, 205] on span "Create product" at bounding box center [763, 210] width 63 height 11
click at [758, 211] on span "Create product" at bounding box center [763, 210] width 63 height 11
click at [849, 217] on span "button" at bounding box center [854, 210] width 86 height 32
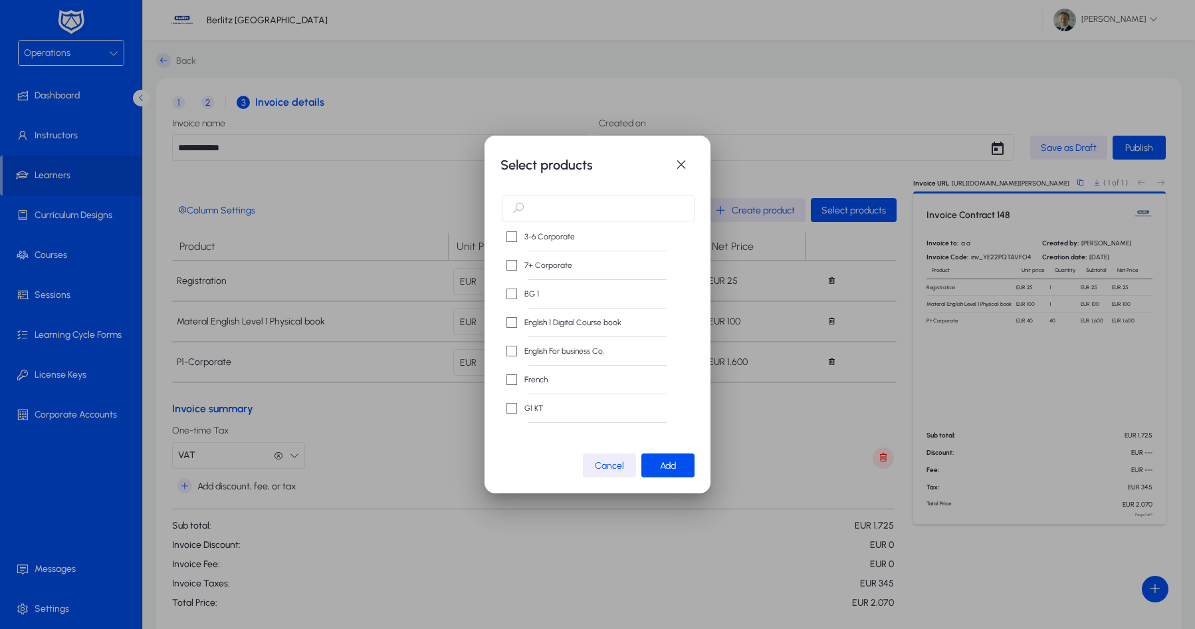
click at [582, 210] on input "text" at bounding box center [598, 208] width 193 height 27
type input "***"
click at [636, 218] on input "***" at bounding box center [598, 208] width 193 height 27
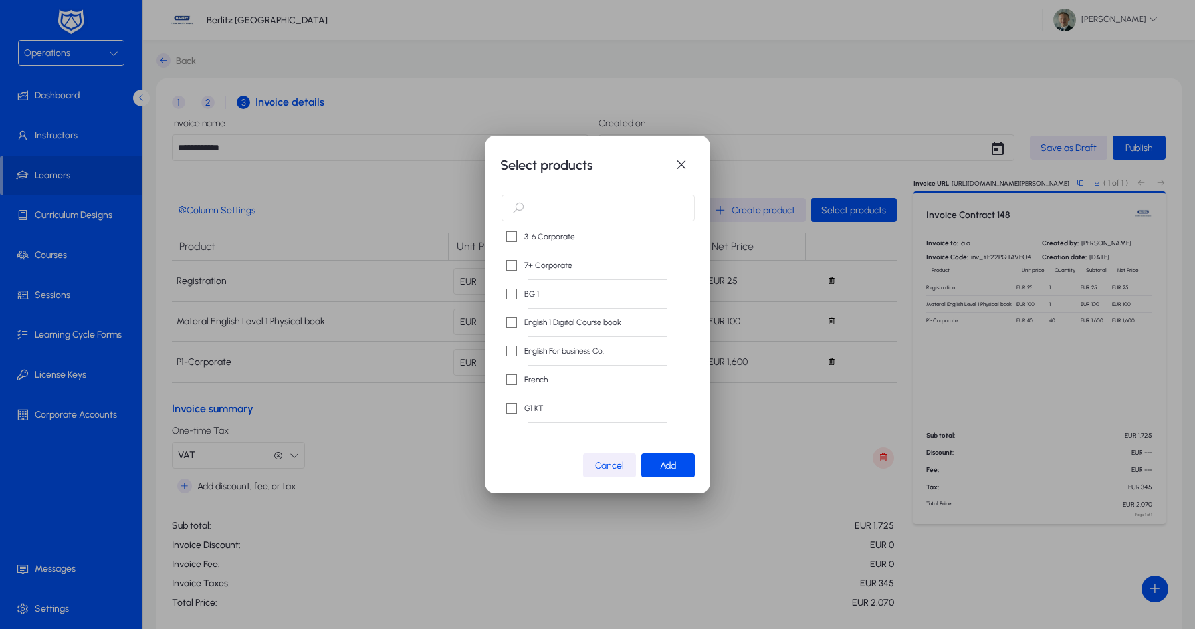
click at [614, 467] on span "Cancel" at bounding box center [609, 465] width 29 height 11
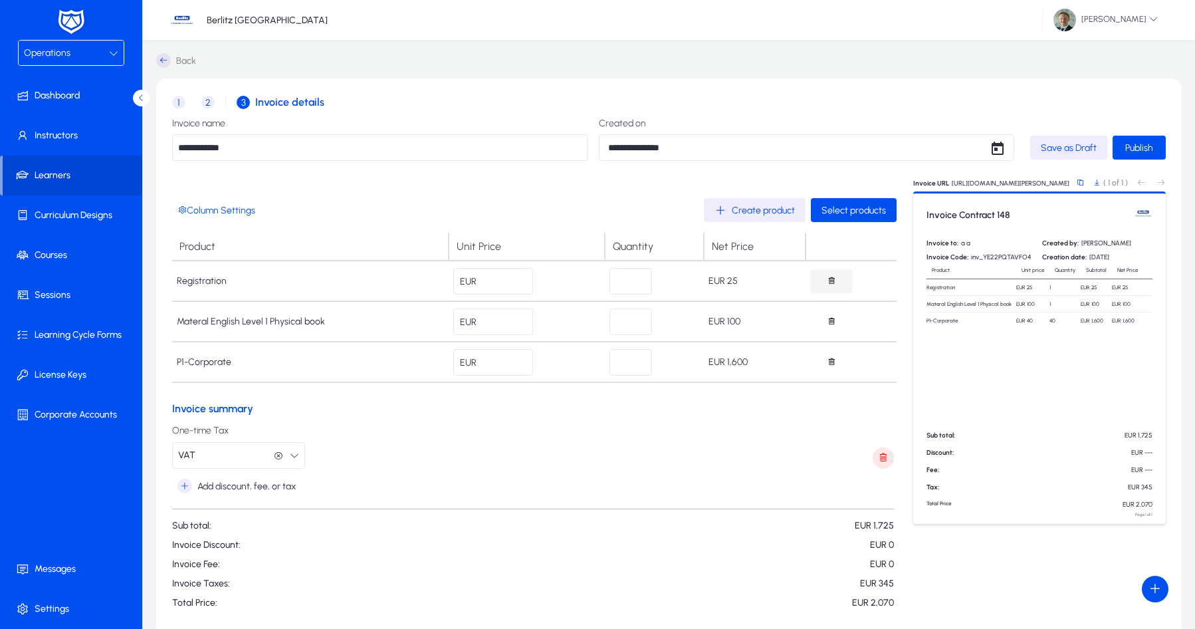
click at [833, 278] on icon "button" at bounding box center [831, 280] width 9 height 9
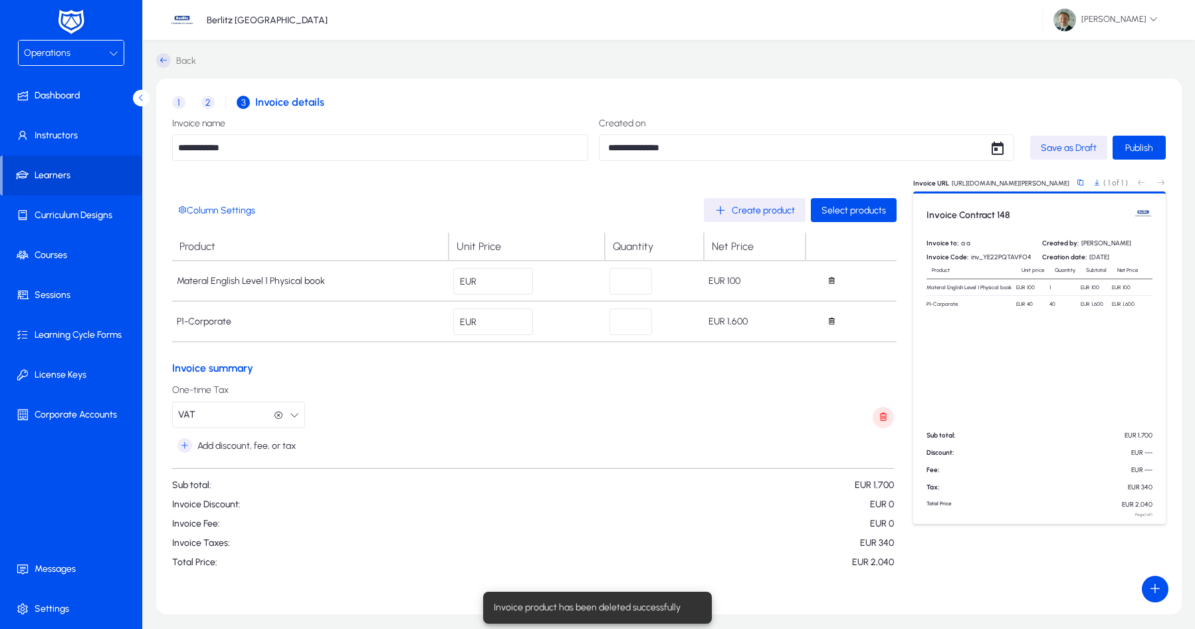
click at [754, 207] on span "Create product" at bounding box center [763, 210] width 63 height 11
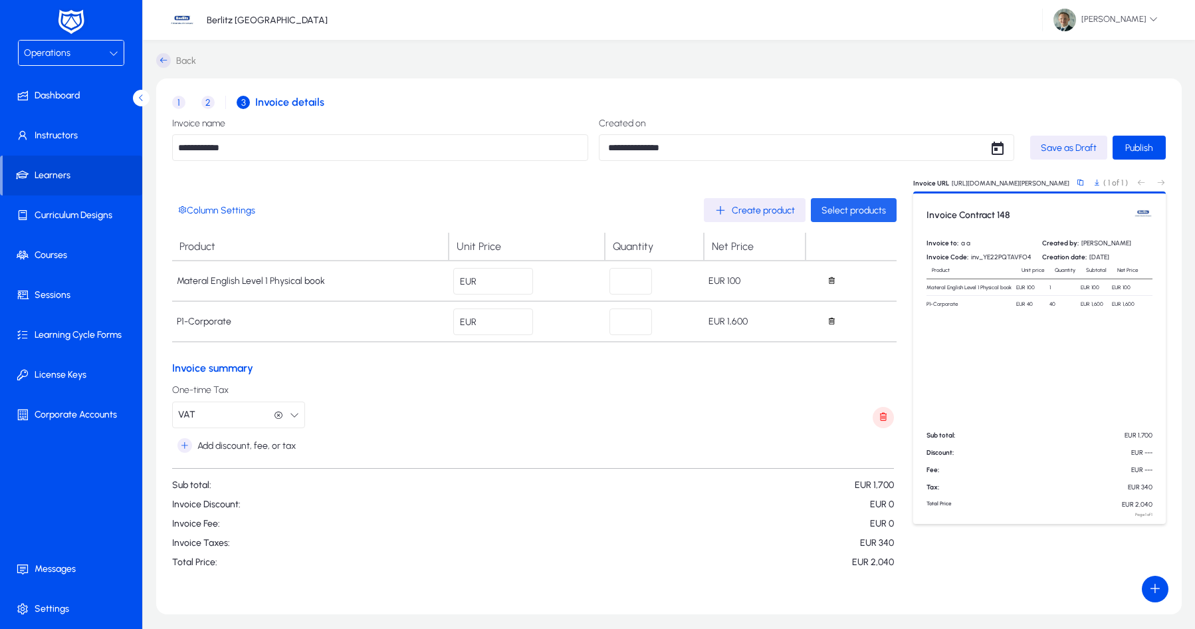
click at [869, 210] on span "Select products" at bounding box center [854, 210] width 64 height 11
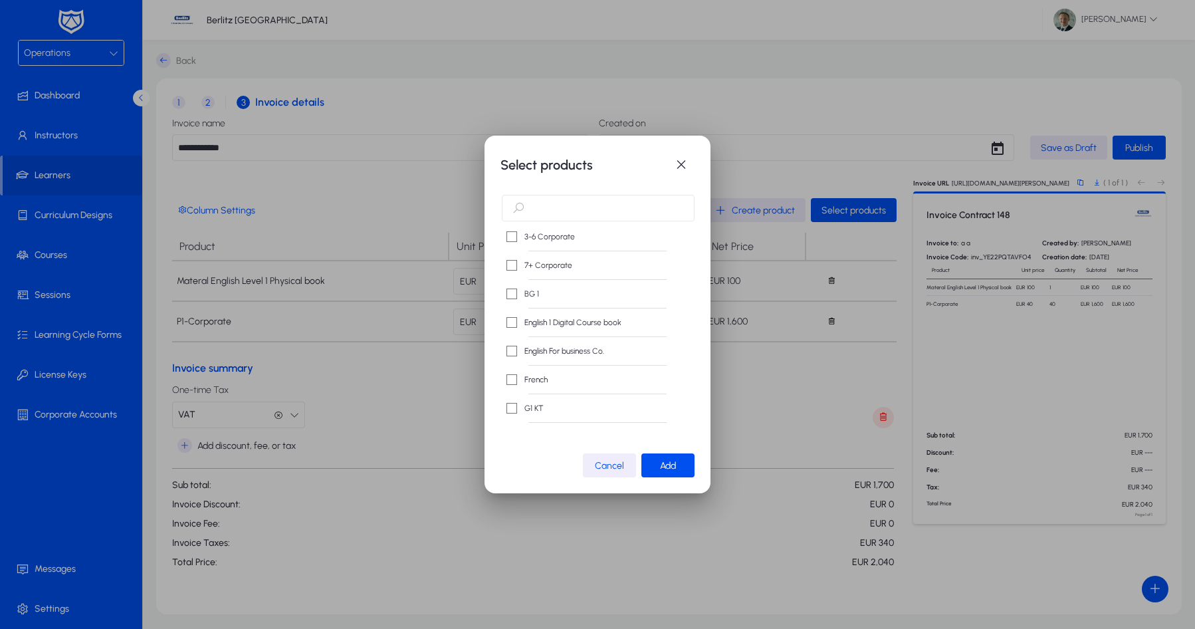
click at [561, 207] on input "text" at bounding box center [598, 208] width 193 height 27
type input "**"
click at [529, 271] on label "Registration" at bounding box center [544, 265] width 44 height 13
click at [665, 463] on span "Add" at bounding box center [668, 465] width 16 height 11
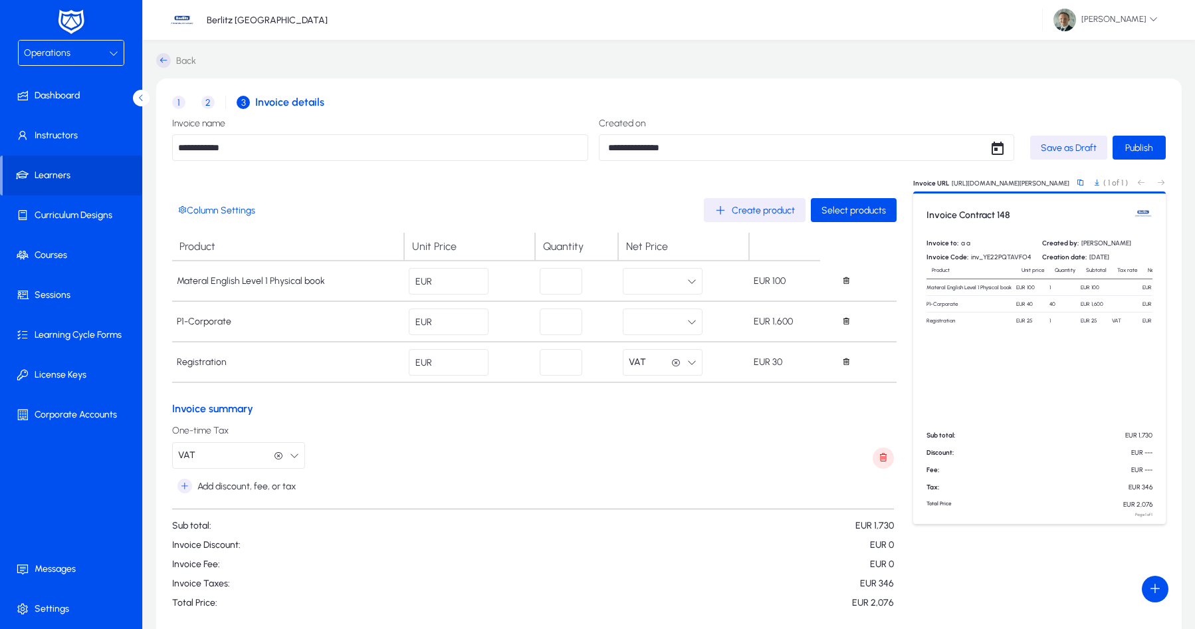
click at [658, 328] on button "button" at bounding box center [663, 321] width 80 height 27
drag, startPoint x: 695, startPoint y: 401, endPoint x: 667, endPoint y: 290, distance: 114.3
click at [694, 400] on span "Materials -VAT" at bounding box center [684, 400] width 60 height 16
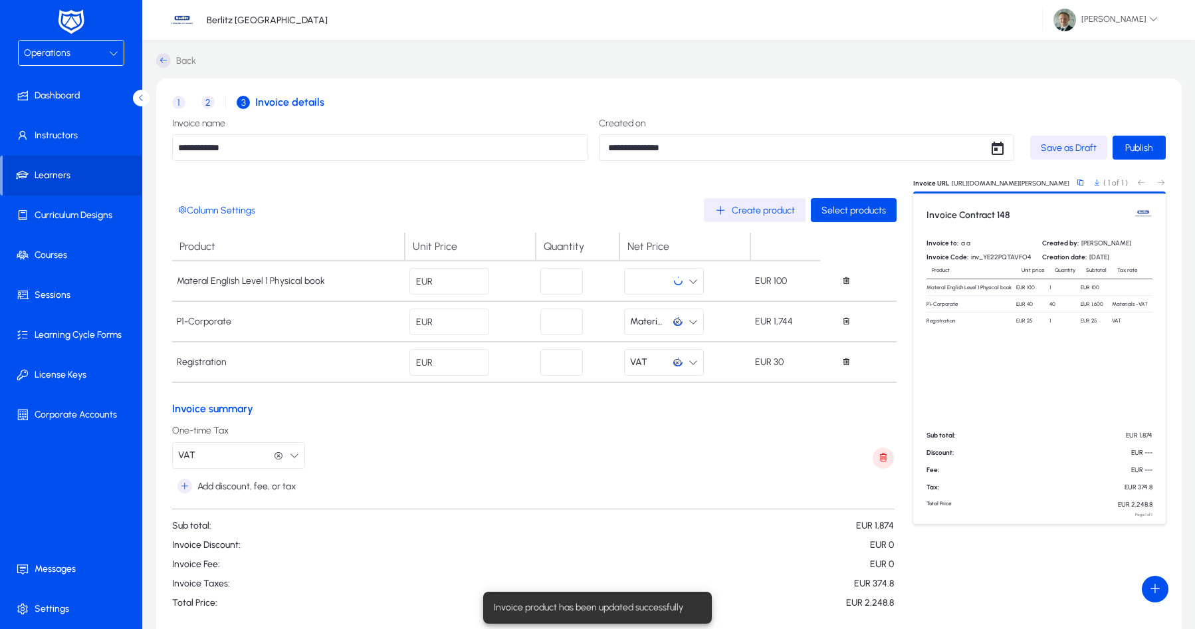
click at [667, 290] on button "button" at bounding box center [664, 281] width 80 height 27
click at [667, 360] on span "Materials -VAT" at bounding box center [685, 360] width 60 height 16
click at [663, 331] on span "Materials -VAT" at bounding box center [648, 321] width 37 height 27
click at [666, 433] on span "VAT" at bounding box center [663, 433] width 17 height 16
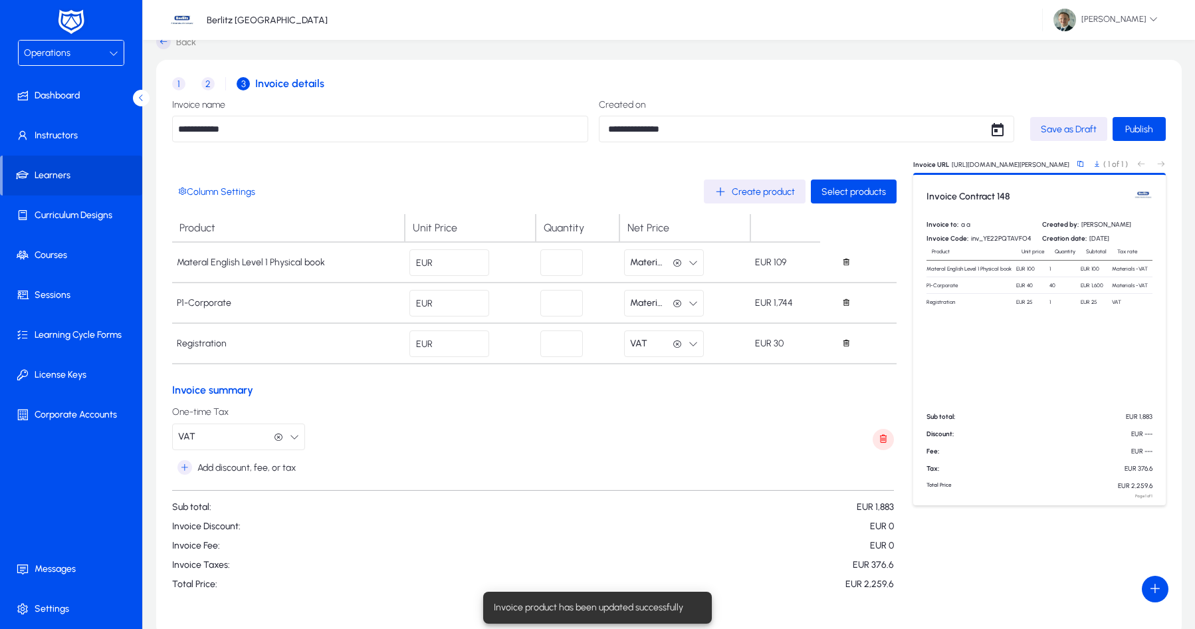
scroll to position [19, 0]
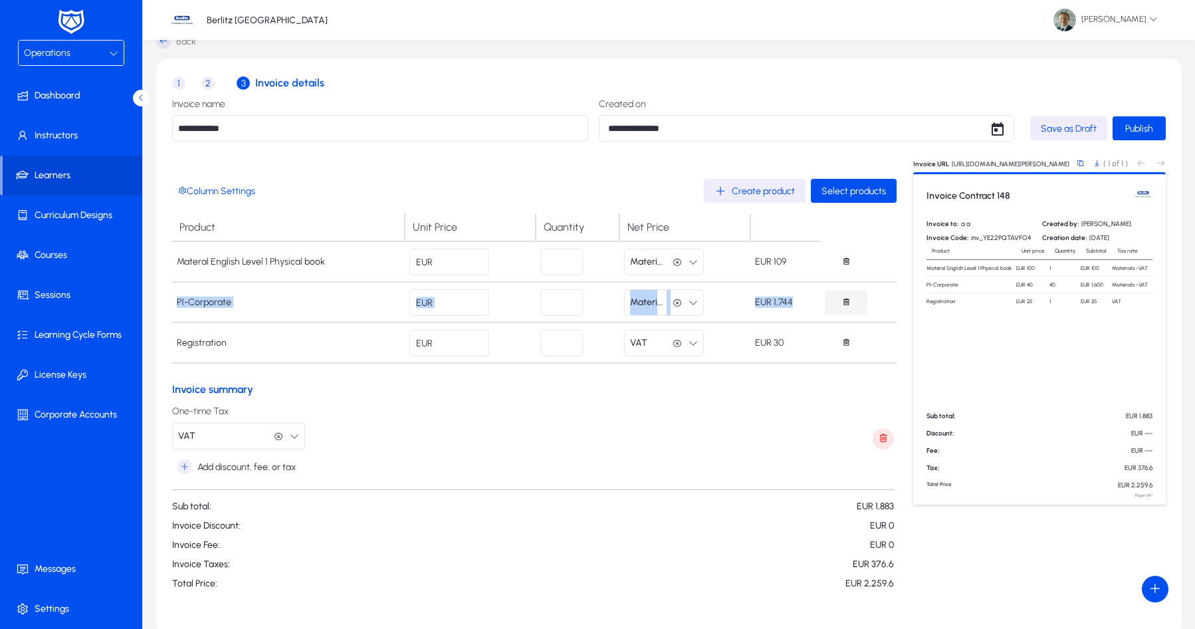
drag, startPoint x: 177, startPoint y: 300, endPoint x: 829, endPoint y: 303, distance: 652.0
click at [845, 303] on tr "P1-Corporate EUR ** ** Materials -VAT Materials -VAT EUR 1,744" at bounding box center [534, 302] width 724 height 41
click at [778, 315] on td "EUR 1,744" at bounding box center [785, 302] width 70 height 41
click at [656, 304] on span "Materials -VAT" at bounding box center [648, 302] width 37 height 27
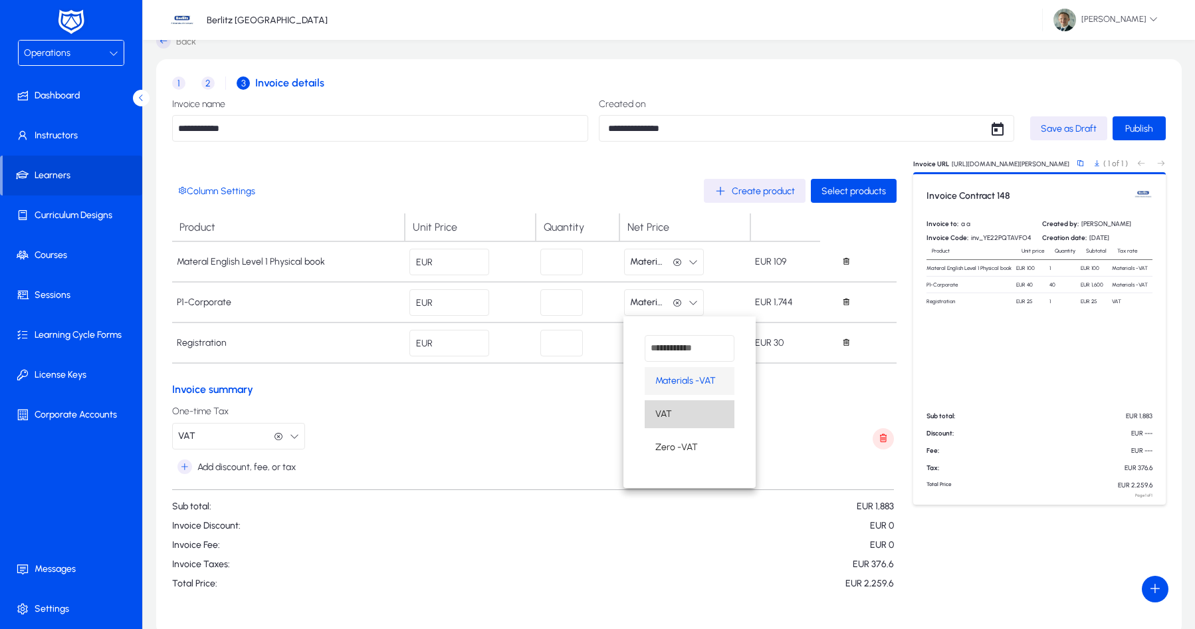
click at [681, 421] on mat-option "VAT" at bounding box center [690, 414] width 90 height 28
click at [728, 307] on div "VAT VAT" at bounding box center [684, 302] width 122 height 27
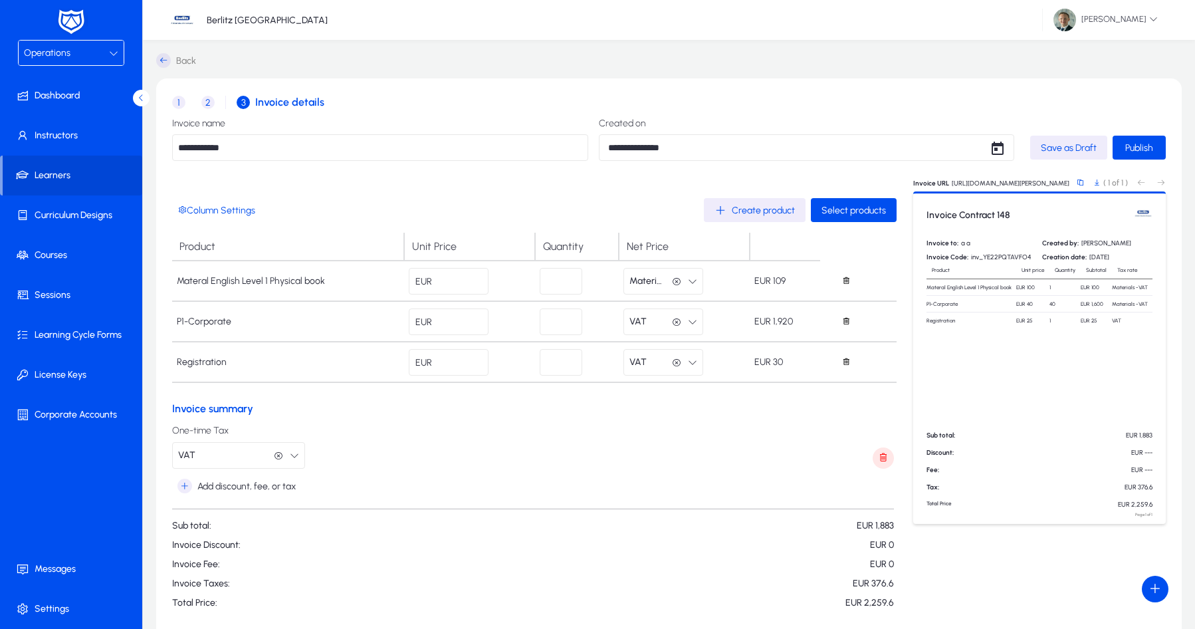
scroll to position [0, 0]
click at [1142, 144] on span "Publish" at bounding box center [1139, 147] width 28 height 11
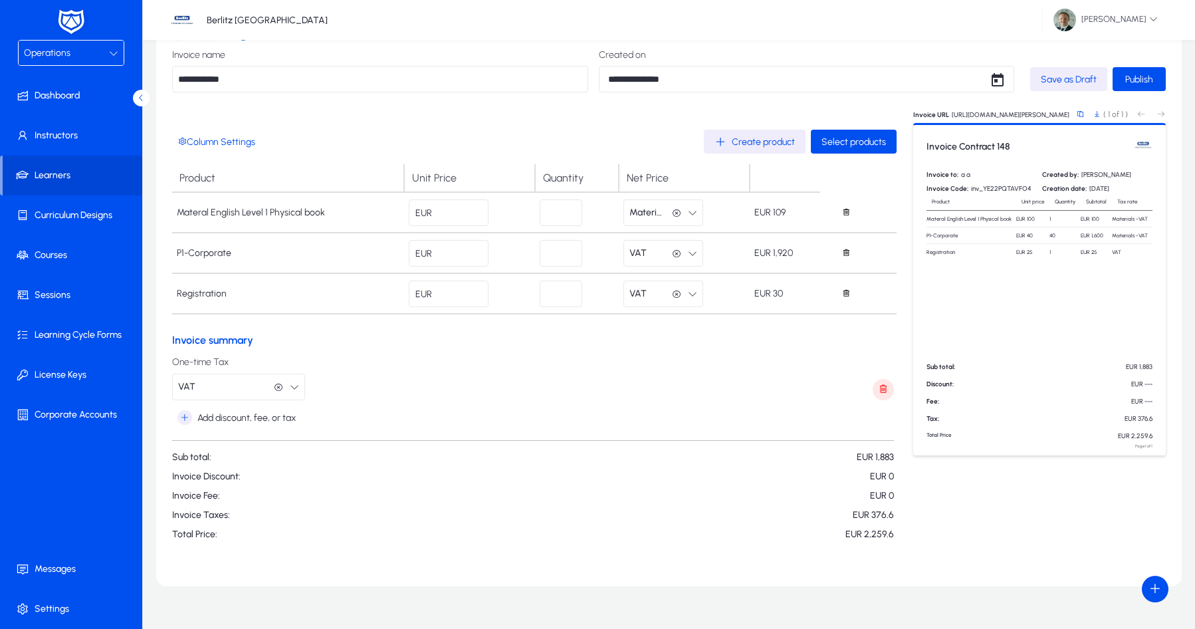
scroll to position [72, 0]
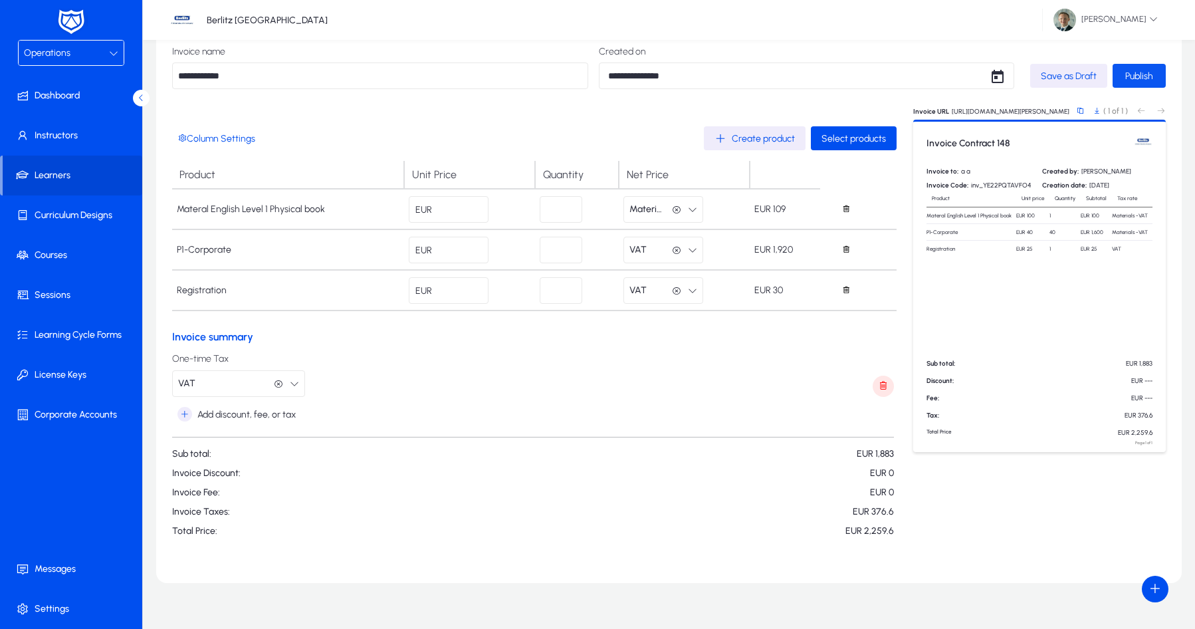
click at [1129, 70] on span "Publish" at bounding box center [1139, 75] width 28 height 11
click at [1087, 75] on span "Save as Draft" at bounding box center [1069, 75] width 56 height 11
click at [1139, 76] on span "Publish" at bounding box center [1139, 75] width 28 height 11
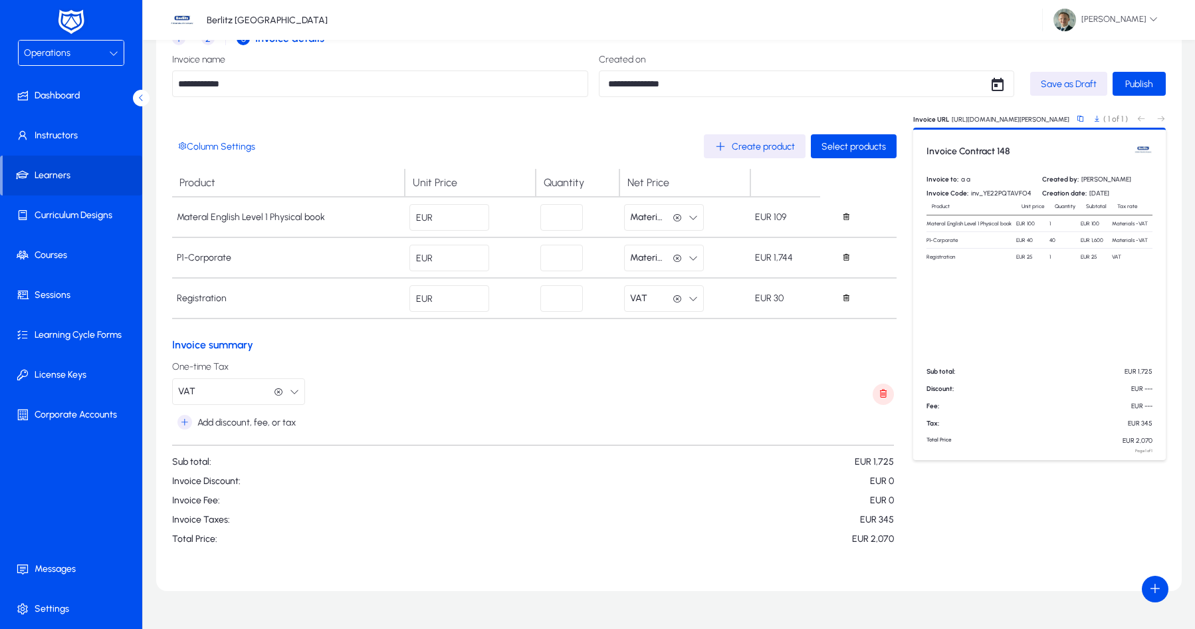
scroll to position [67, 0]
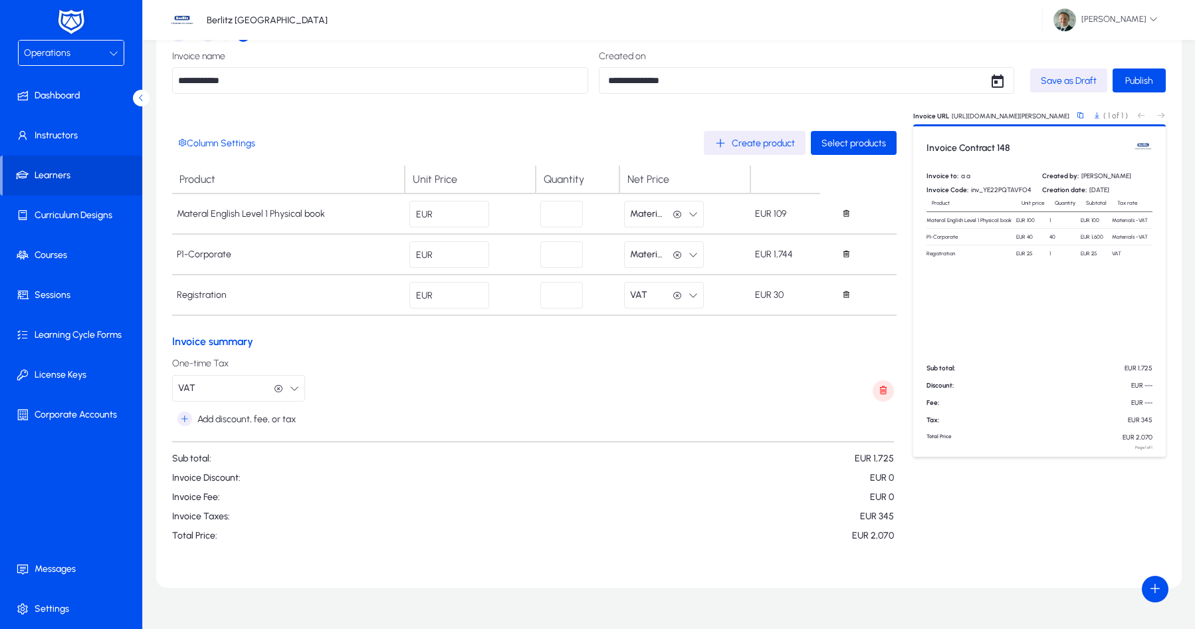
click at [883, 386] on span "button" at bounding box center [883, 391] width 27 height 27
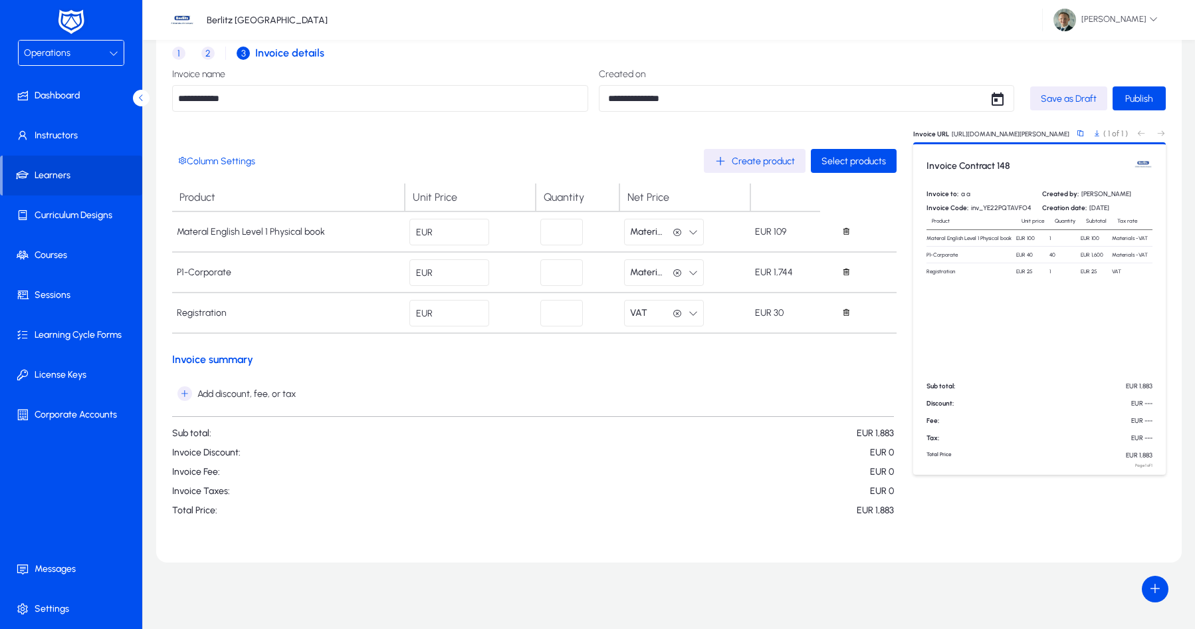
click at [659, 274] on span "Materials -VAT" at bounding box center [648, 272] width 37 height 27
click at [656, 382] on span "VAT" at bounding box center [663, 384] width 17 height 16
click at [831, 335] on div "Product Unit Price Quantity Net Price Materal English Level 1 Physical book EUR…" at bounding box center [534, 260] width 724 height 154
click at [820, 368] on form "Column Settings Create product Select products Product Unit Price Quantity Net …" at bounding box center [534, 332] width 724 height 367
click at [794, 516] on app-invoice-products-details-form "Column Settings Create product Select products Product Unit Price Quantity Net …" at bounding box center [534, 338] width 724 height 378
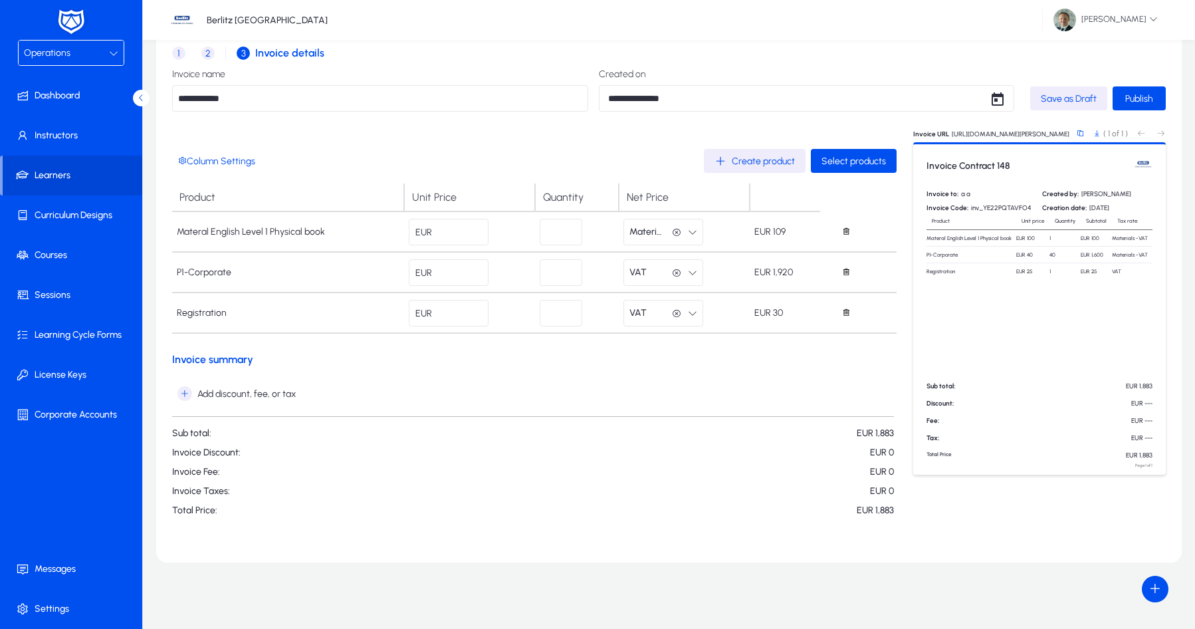
click at [435, 411] on div "Add discount, fee, or tax Sub total: EUR 1,883 Invoice Discount: EUR 0 Invoice …" at bounding box center [533, 446] width 722 height 140
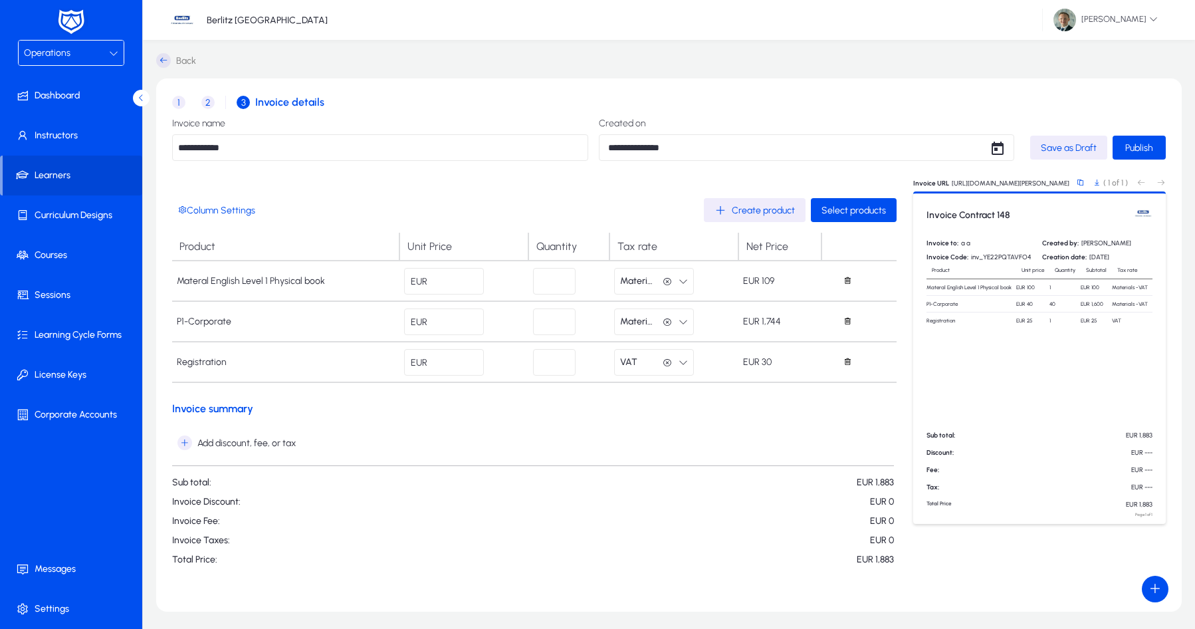
click at [652, 323] on span "Materials -VAT" at bounding box center [638, 321] width 37 height 27
click at [656, 439] on span "VAT" at bounding box center [654, 433] width 17 height 16
click at [1059, 144] on span "Save as Draft" at bounding box center [1069, 147] width 56 height 11
drag, startPoint x: 895, startPoint y: 541, endPoint x: 861, endPoint y: 541, distance: 34.6
click at [861, 541] on form "Column Settings Create product Select products Product Unit Price Quantity Tax …" at bounding box center [534, 381] width 724 height 367
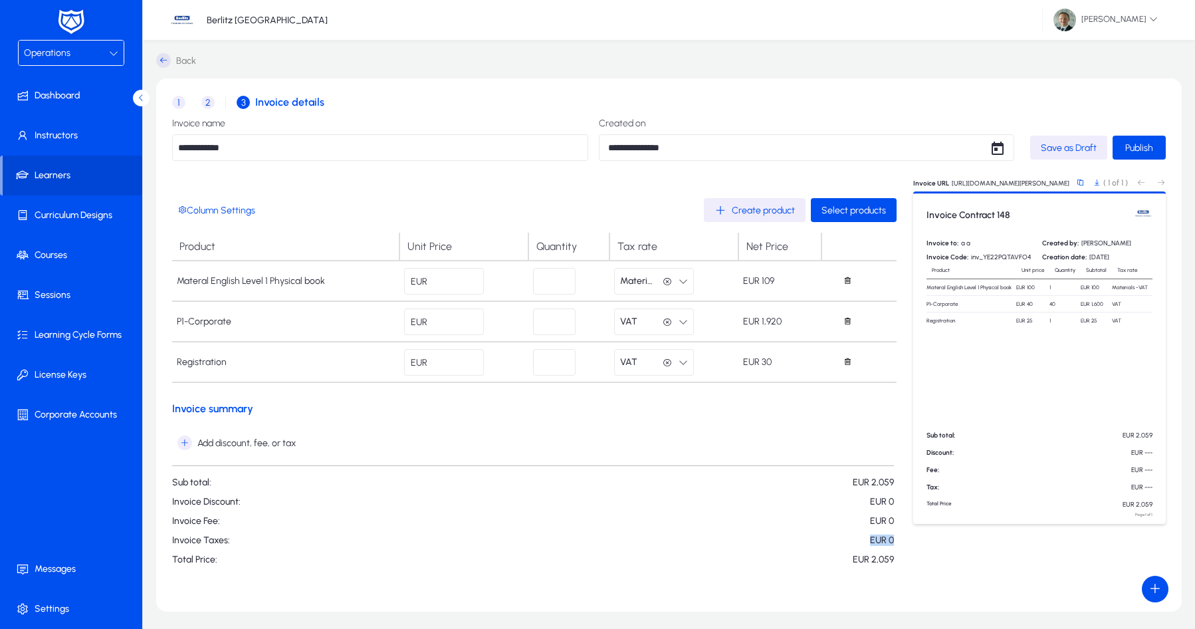
scroll to position [1, 0]
click at [756, 481] on p "Sub total: EUR 2,059" at bounding box center [533, 480] width 722 height 11
click at [1096, 182] on span "button" at bounding box center [1096, 181] width 27 height 27
click at [1095, 181] on span "button" at bounding box center [1096, 181] width 27 height 27
click at [1139, 148] on span "Publish" at bounding box center [1139, 146] width 28 height 11
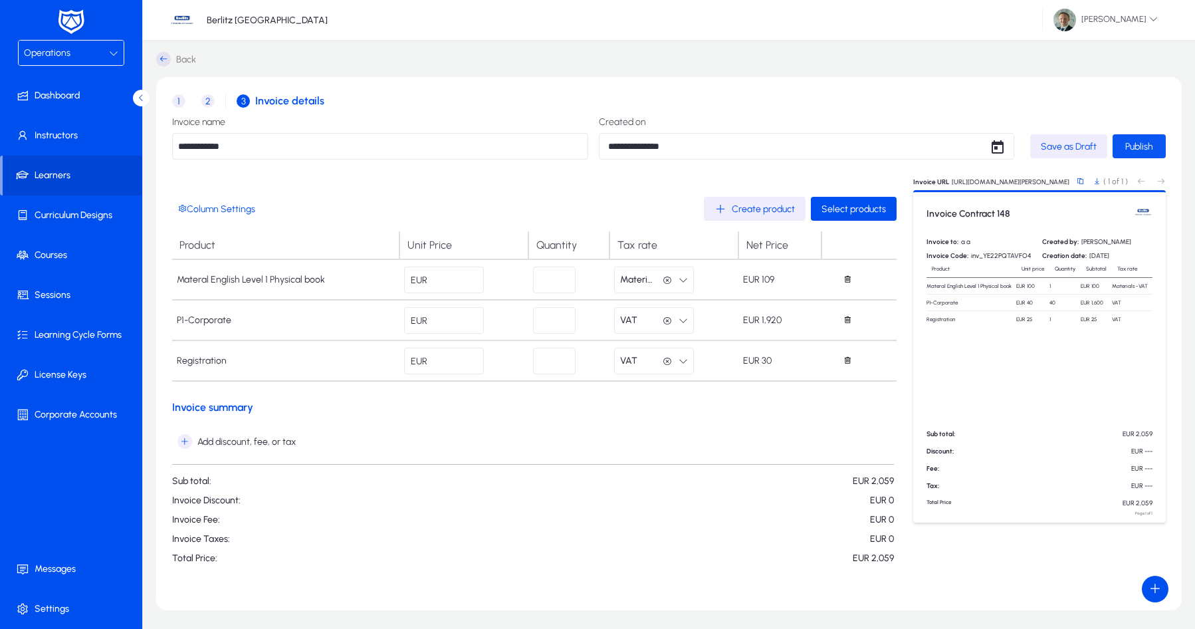
click at [1137, 148] on span "Publish" at bounding box center [1139, 146] width 28 height 11
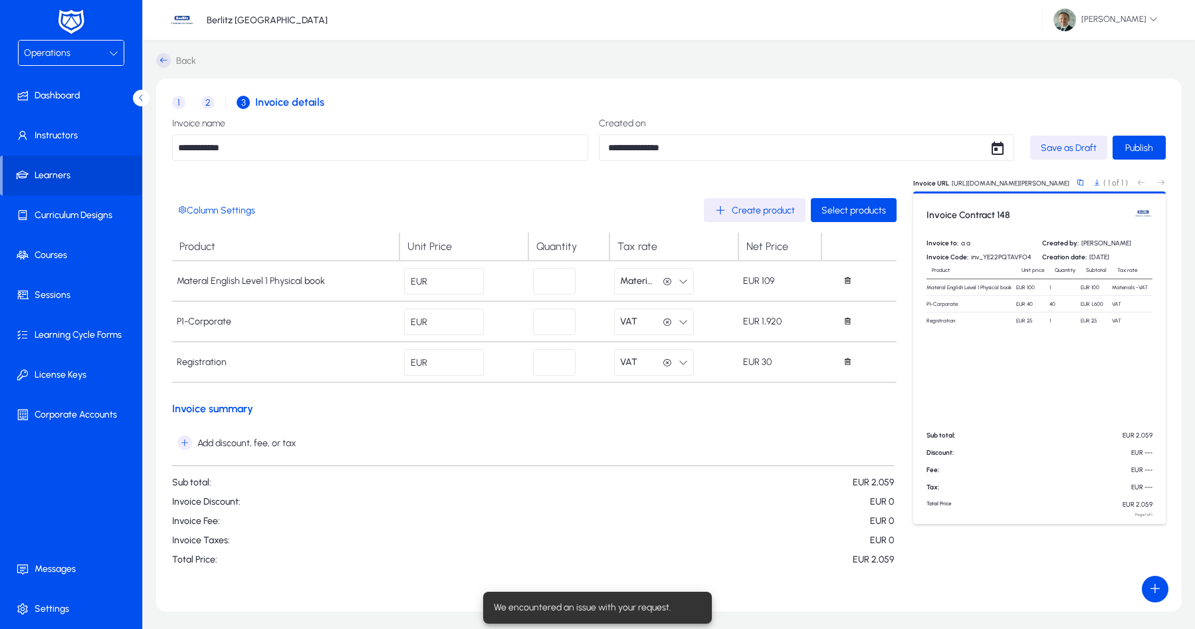
scroll to position [0, 0]
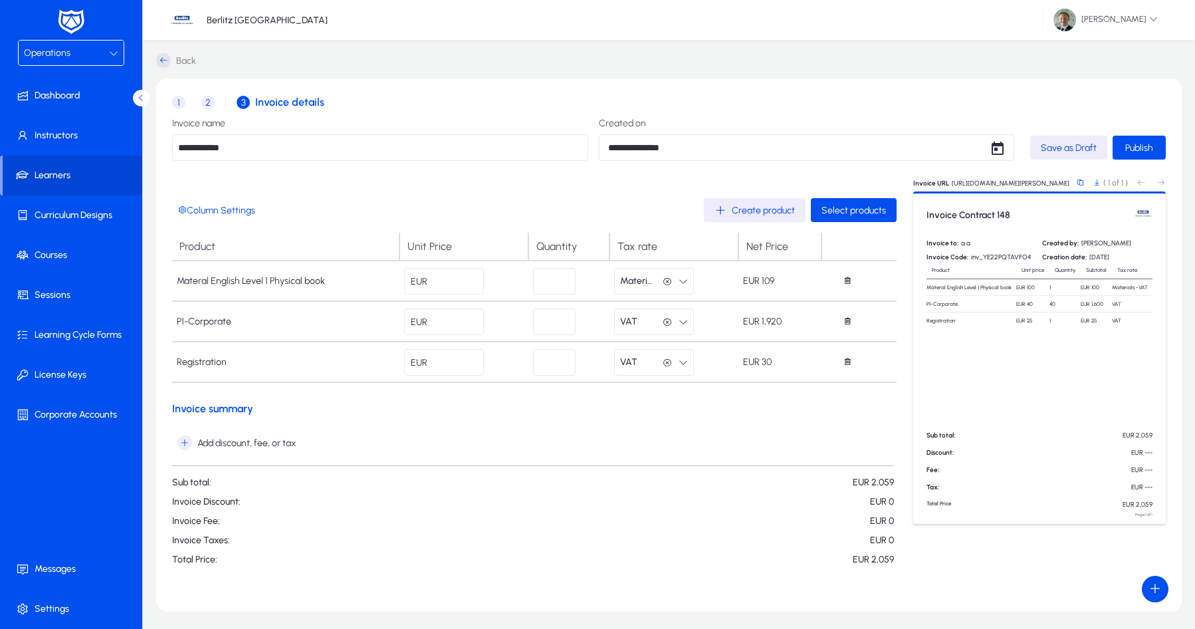
click at [205, 100] on span "2" at bounding box center [207, 102] width 13 height 13
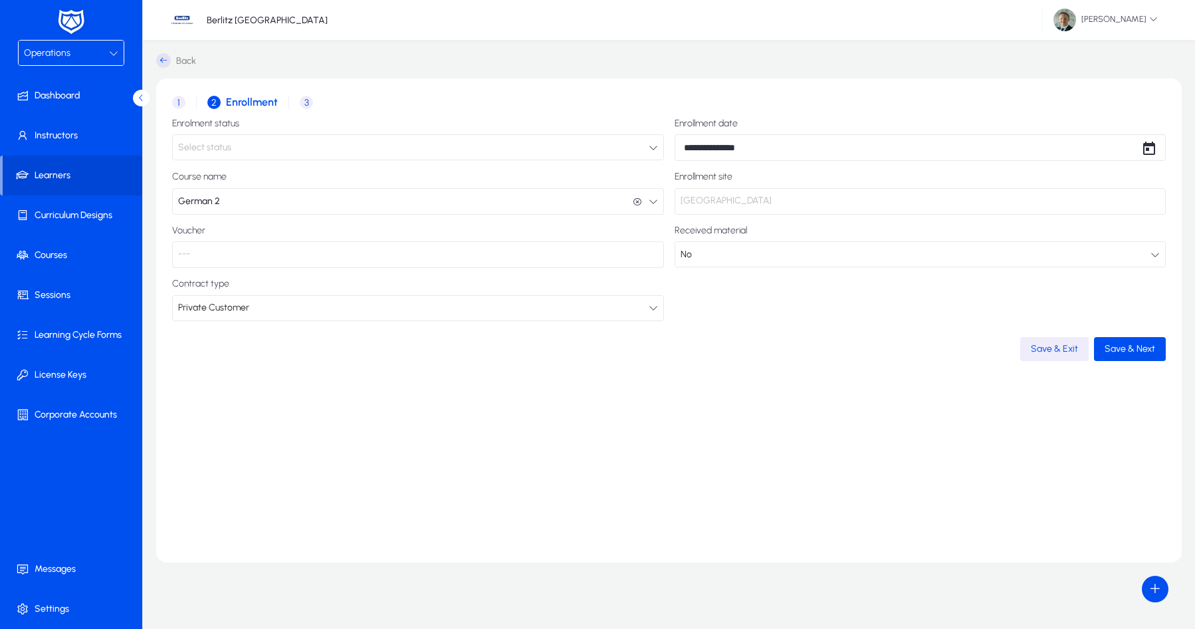
click at [397, 144] on div "Select status" at bounding box center [413, 147] width 471 height 17
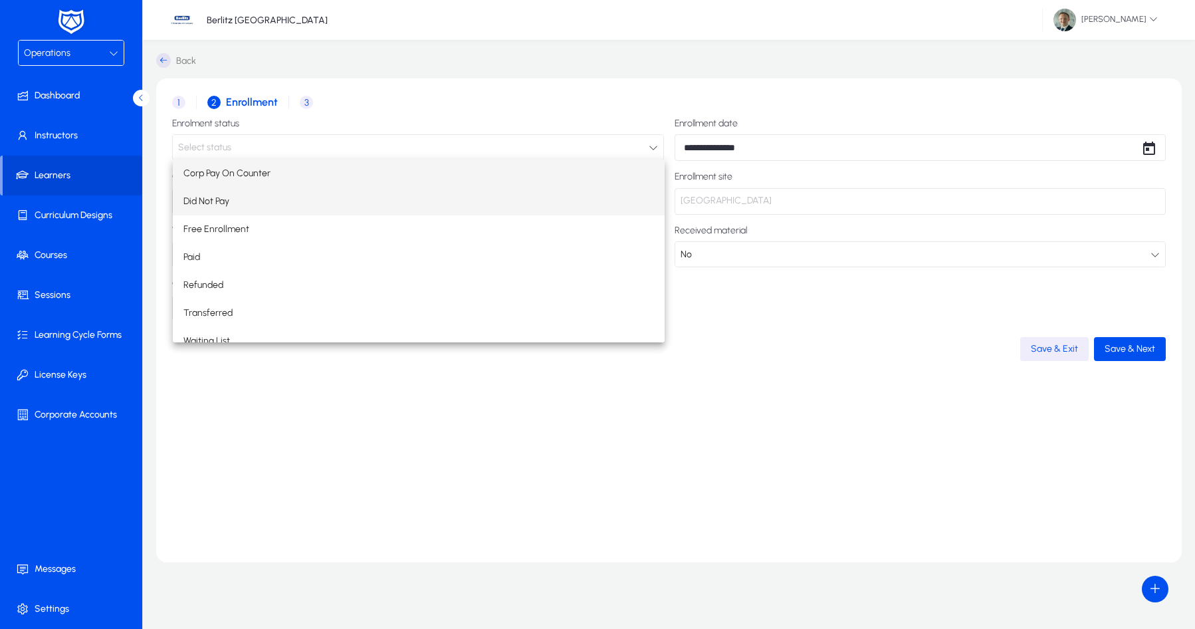
click at [229, 195] on span "Did Not Pay" at bounding box center [206, 201] width 46 height 16
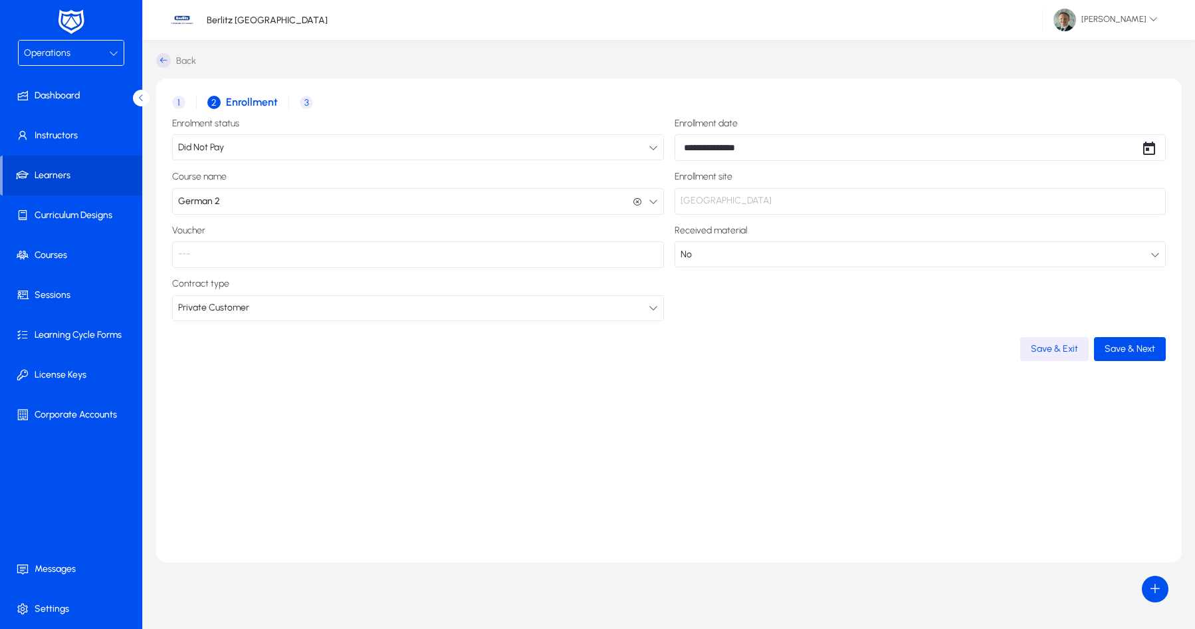
click at [249, 266] on p "---" at bounding box center [418, 254] width 492 height 27
click at [253, 257] on p "---" at bounding box center [418, 254] width 492 height 27
click at [1136, 355] on span "button" at bounding box center [1130, 349] width 72 height 32
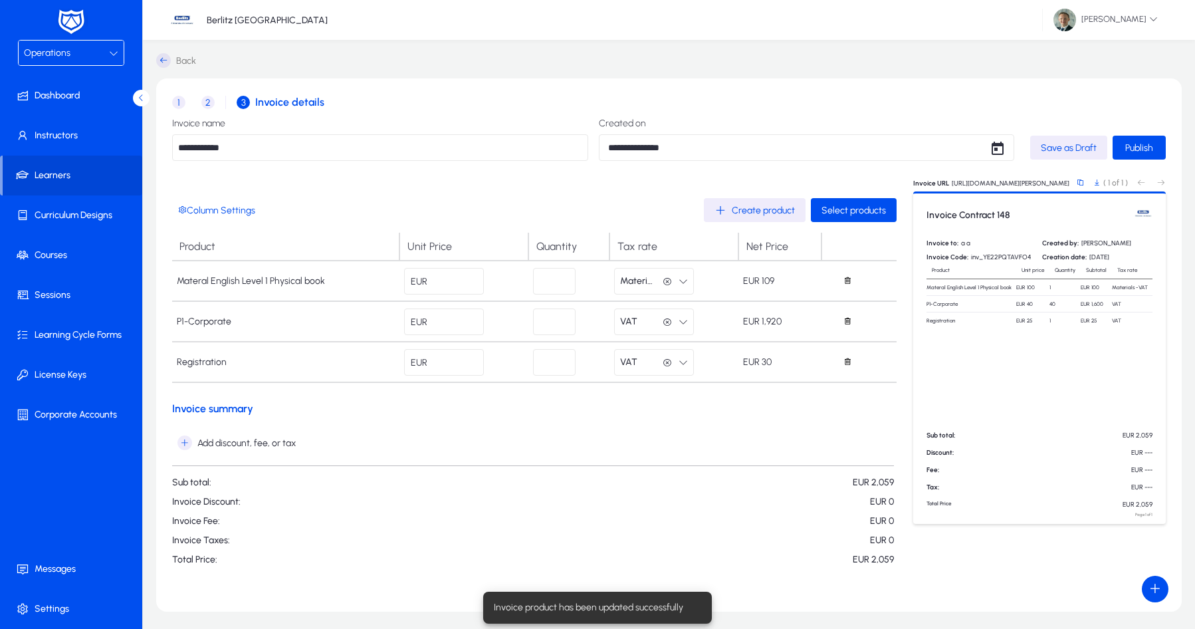
click at [183, 104] on span "1" at bounding box center [178, 102] width 13 height 13
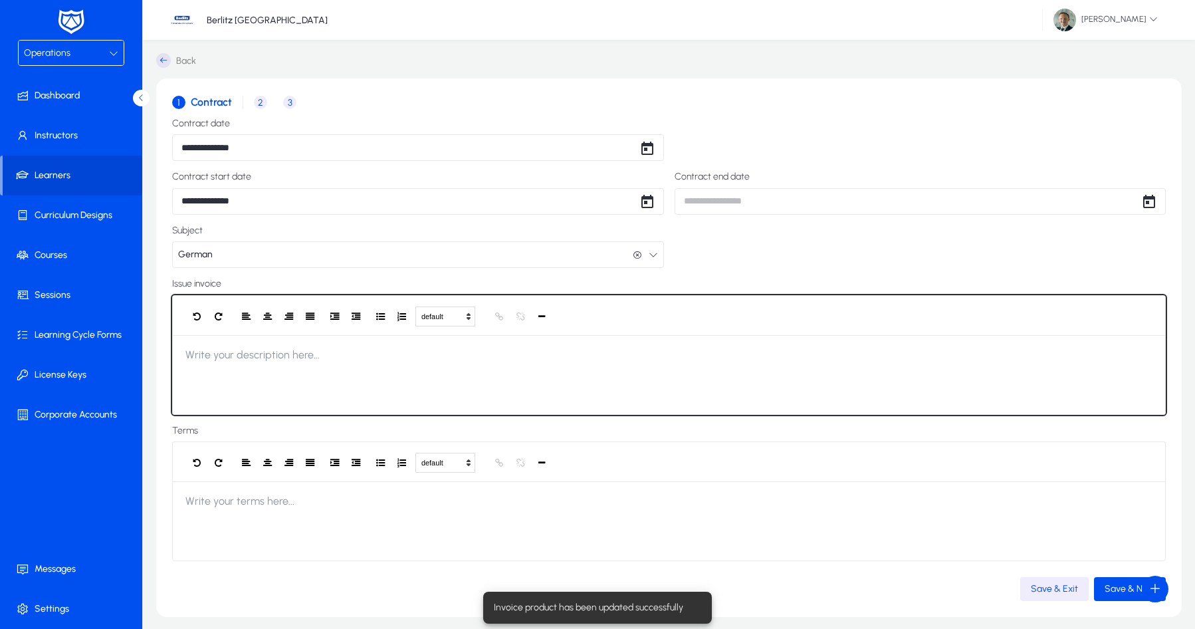
click at [315, 373] on div "Write your description here..." at bounding box center [669, 375] width 994 height 80
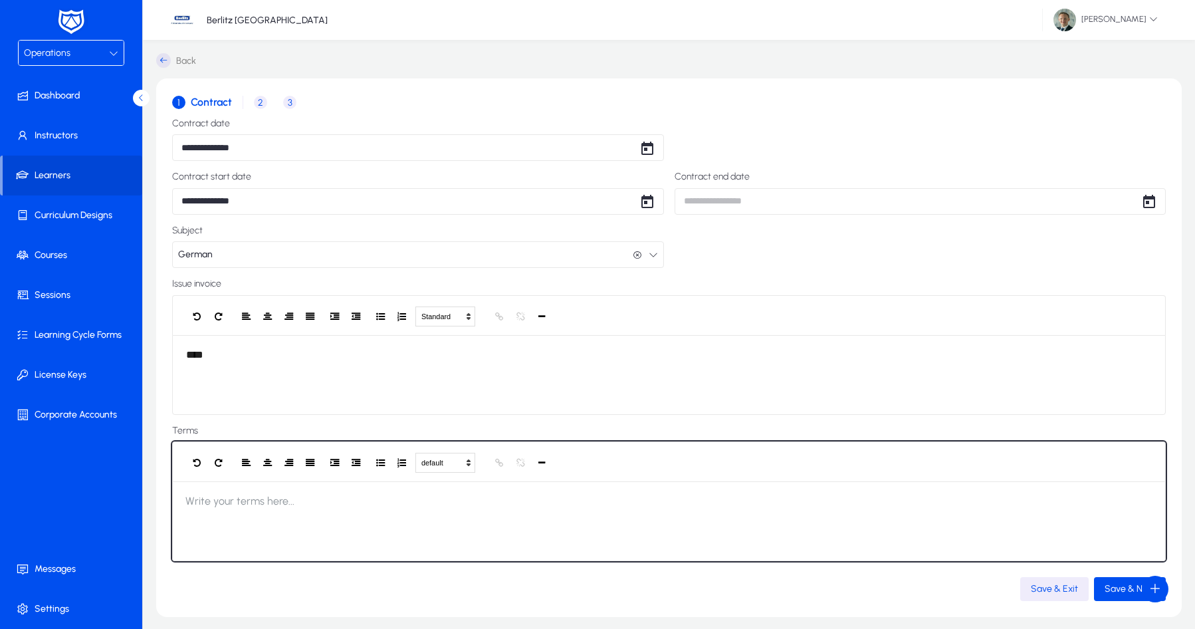
click at [270, 517] on div "Write your terms here..." at bounding box center [669, 521] width 994 height 80
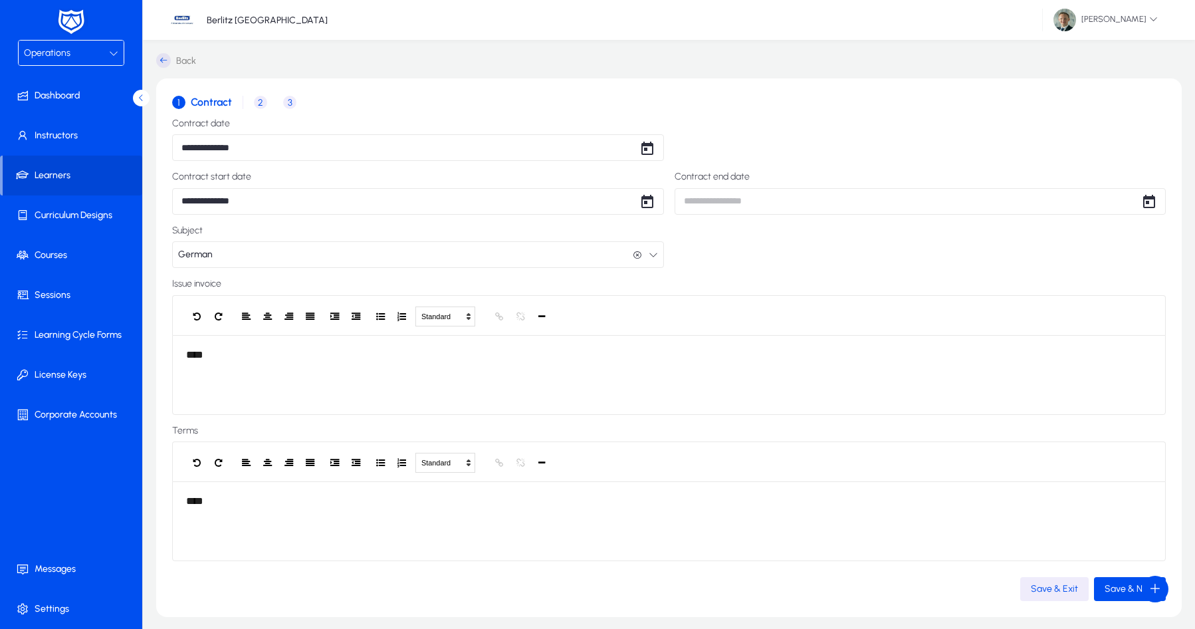
click at [733, 199] on body "**********" at bounding box center [597, 314] width 1195 height 629
click at [716, 242] on span "[DATE]" at bounding box center [702, 242] width 27 height 11
click at [782, 335] on span "2026" at bounding box center [796, 336] width 42 height 24
click at [845, 340] on span "AUG" at bounding box center [843, 336] width 42 height 24
drag, startPoint x: 823, startPoint y: 403, endPoint x: 833, endPoint y: 400, distance: 11.0
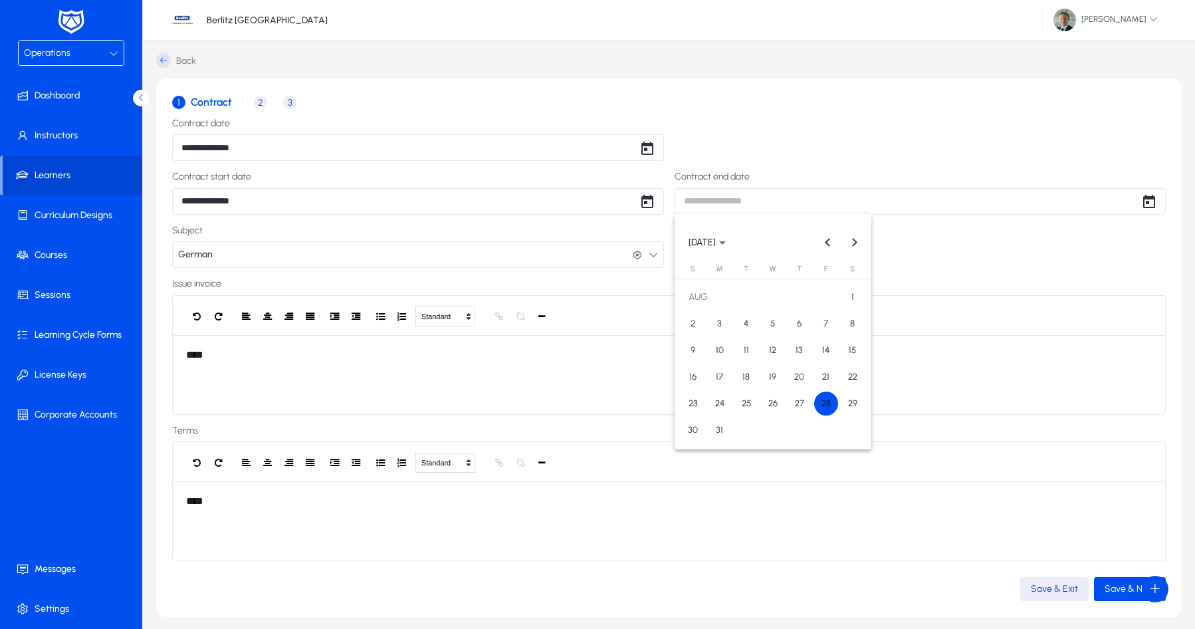
click at [823, 403] on span "28" at bounding box center [826, 403] width 24 height 24
type input "**********"
click at [1122, 592] on span "Save & Next" at bounding box center [1130, 588] width 51 height 11
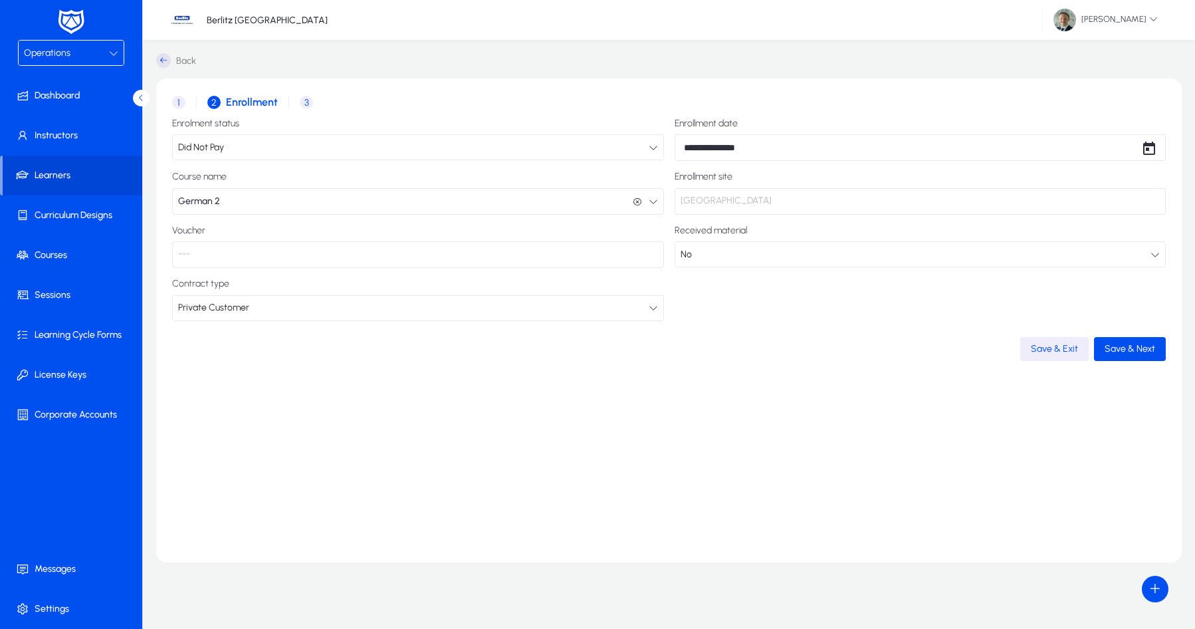
click at [750, 145] on body "**********" at bounding box center [597, 314] width 1195 height 629
click at [732, 146] on div at bounding box center [597, 314] width 1195 height 629
drag, startPoint x: 730, startPoint y: 148, endPoint x: 780, endPoint y: 145, distance: 49.9
click at [780, 145] on body "**********" at bounding box center [597, 314] width 1195 height 629
click at [713, 187] on span "[DATE]" at bounding box center [702, 188] width 27 height 11
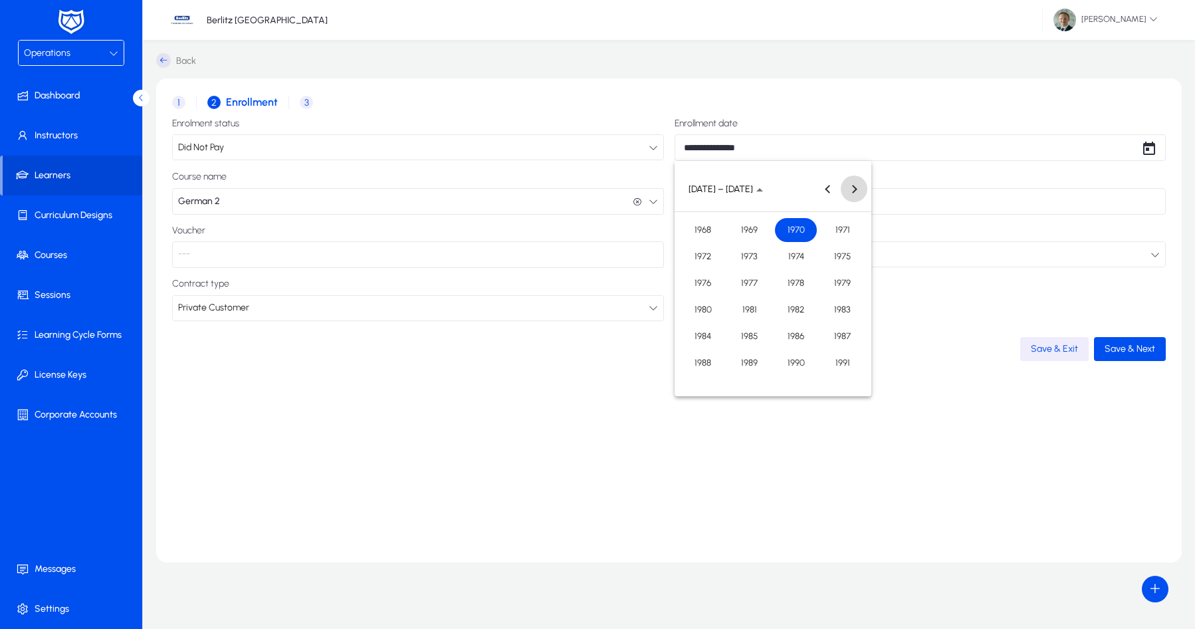
click at [853, 185] on button "Next 24 years" at bounding box center [854, 188] width 27 height 27
click at [747, 287] on span "2025" at bounding box center [749, 283] width 42 height 24
click at [834, 280] on span "AUG" at bounding box center [843, 283] width 42 height 24
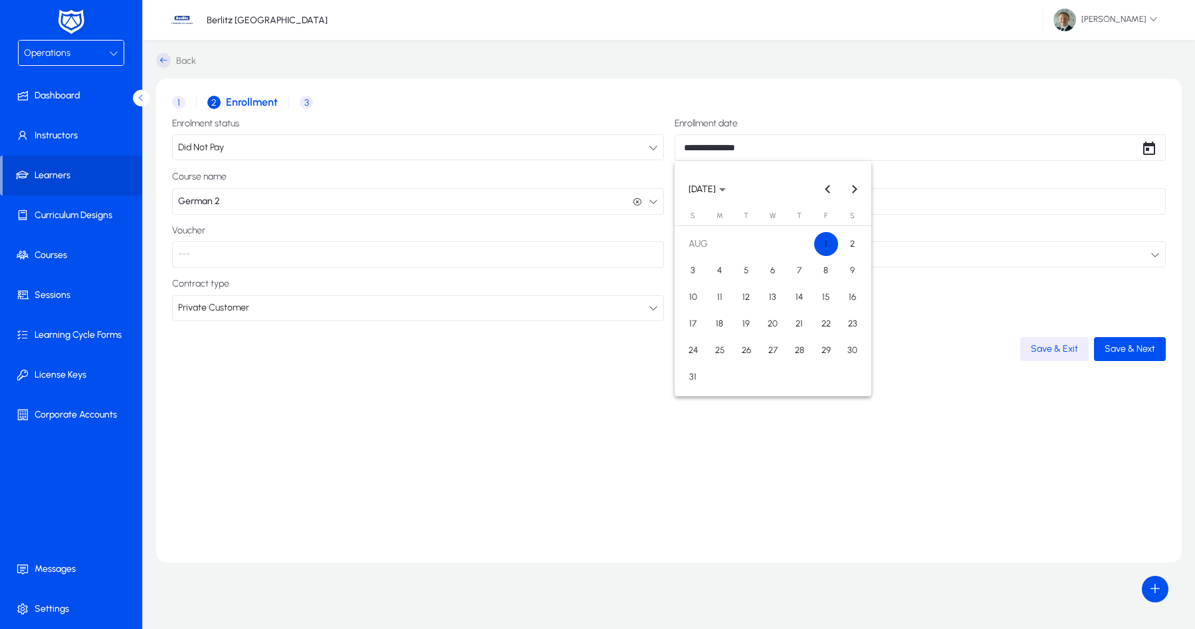
click at [796, 356] on span "28" at bounding box center [800, 350] width 24 height 24
type input "**********"
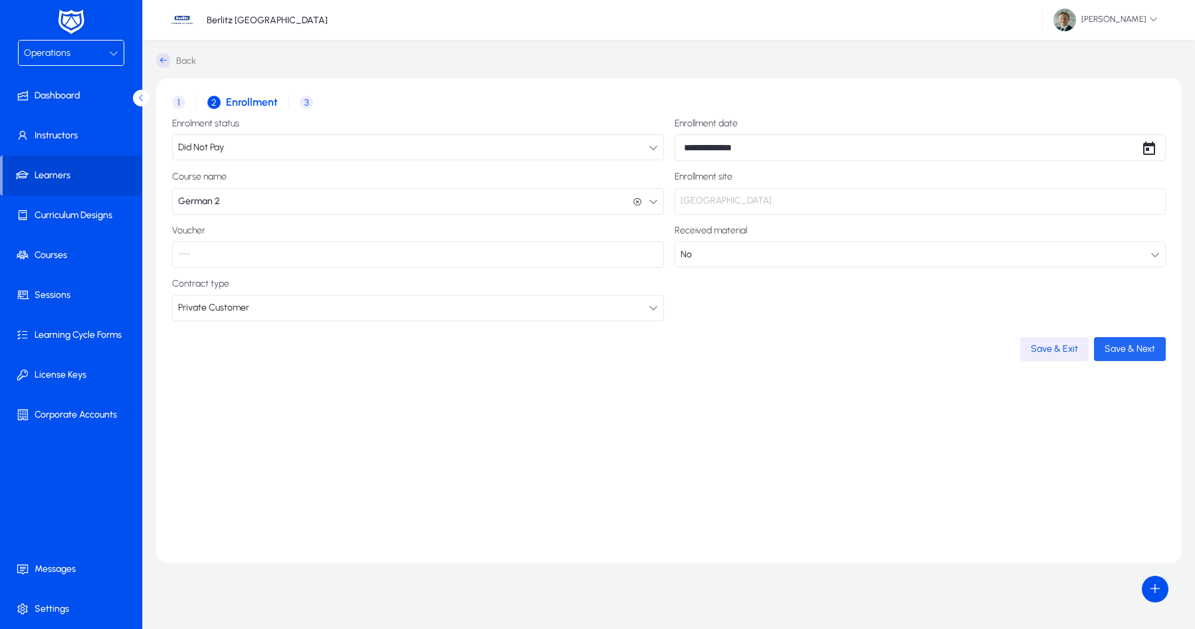
click at [1125, 347] on span "Save & Next" at bounding box center [1130, 348] width 51 height 11
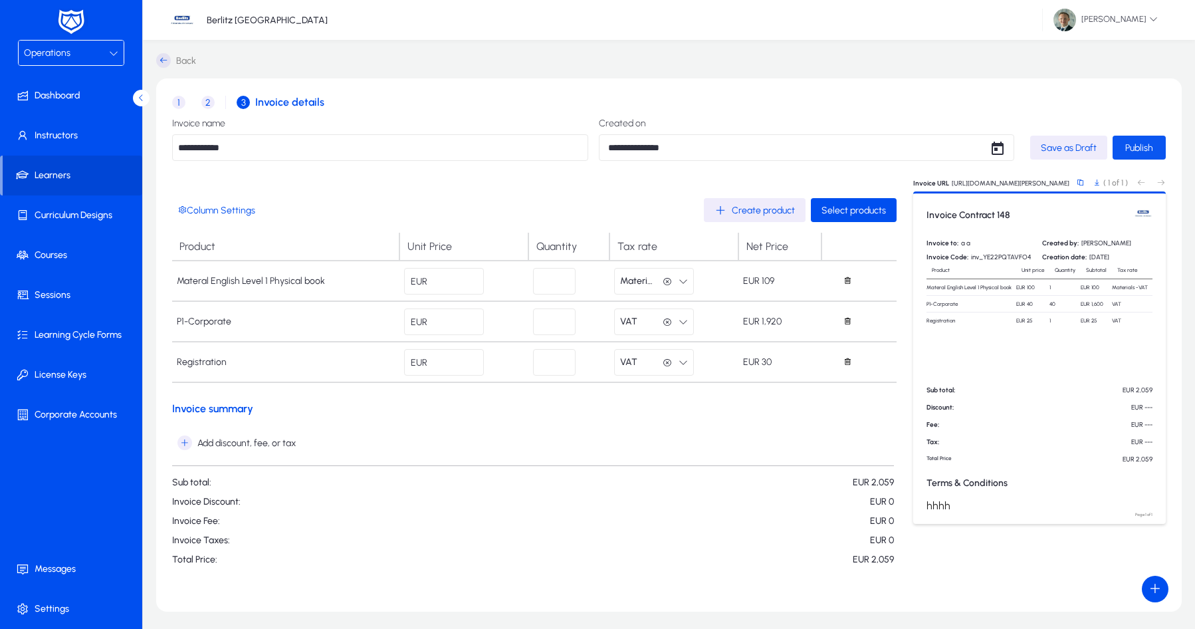
click at [1160, 146] on span "submit" at bounding box center [1139, 148] width 53 height 32
